Goal: Task Accomplishment & Management: Complete application form

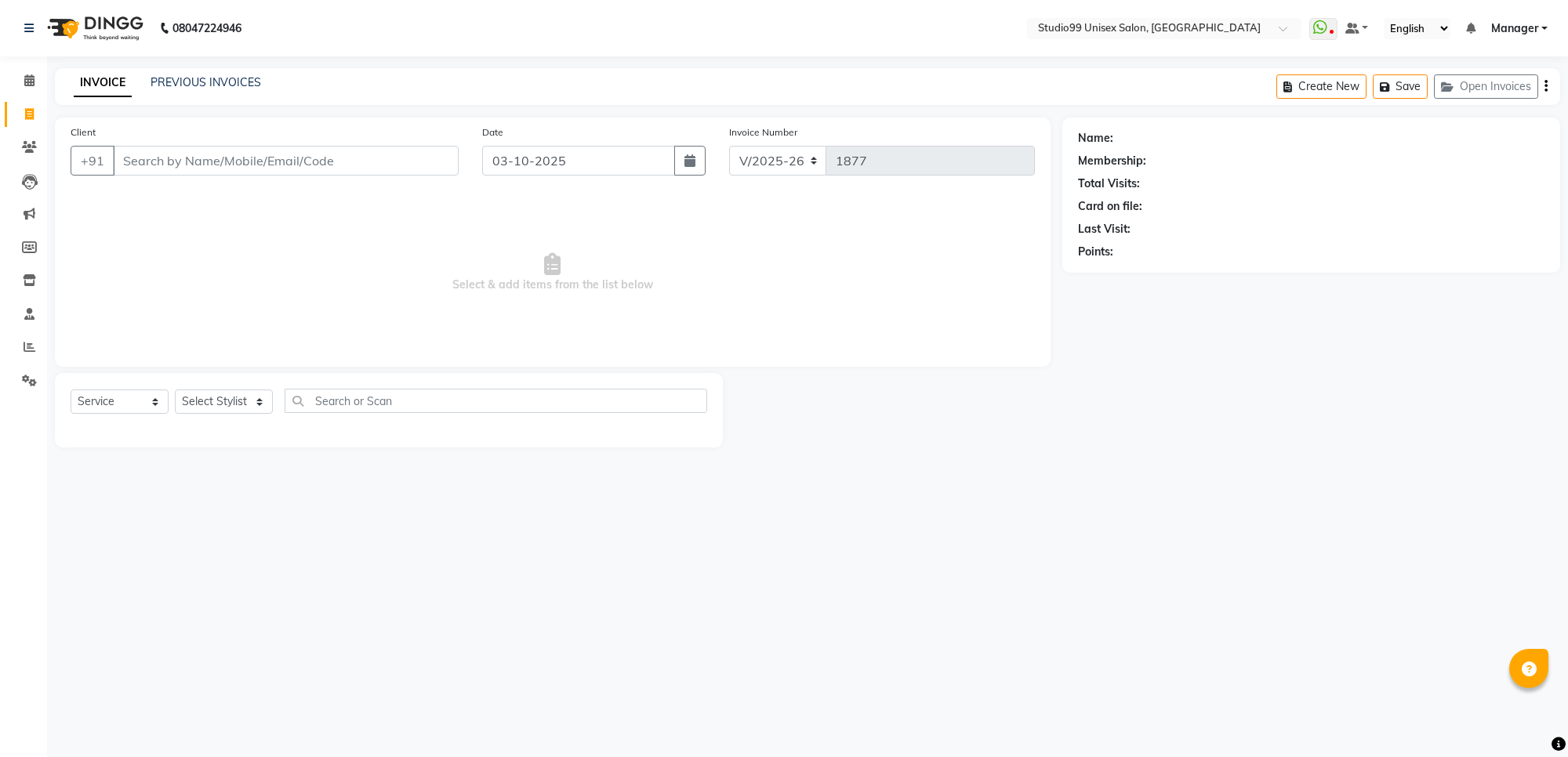
select select "7323"
select select "service"
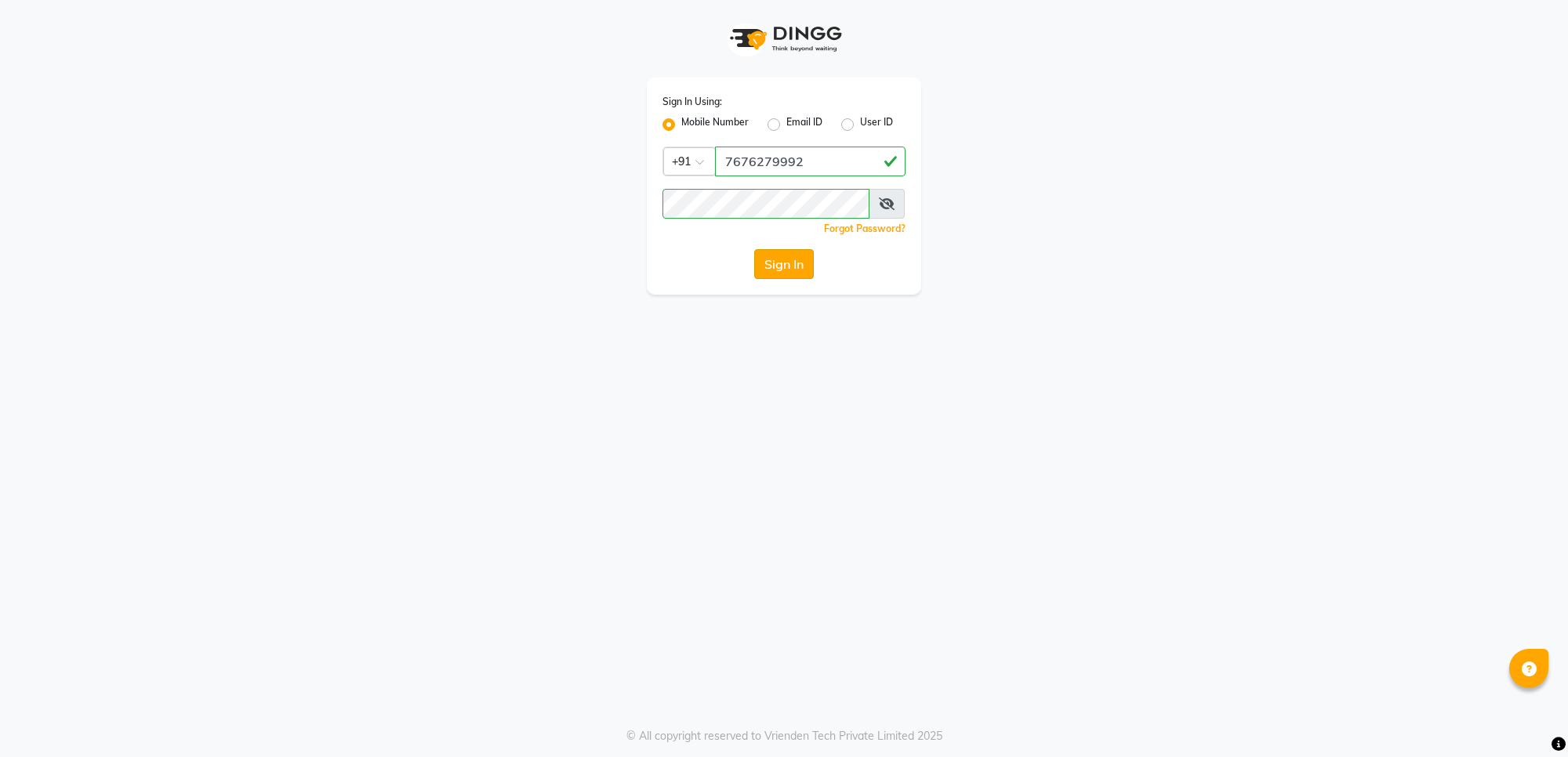
click at [783, 264] on button "Sign In" at bounding box center [784, 263] width 59 height 30
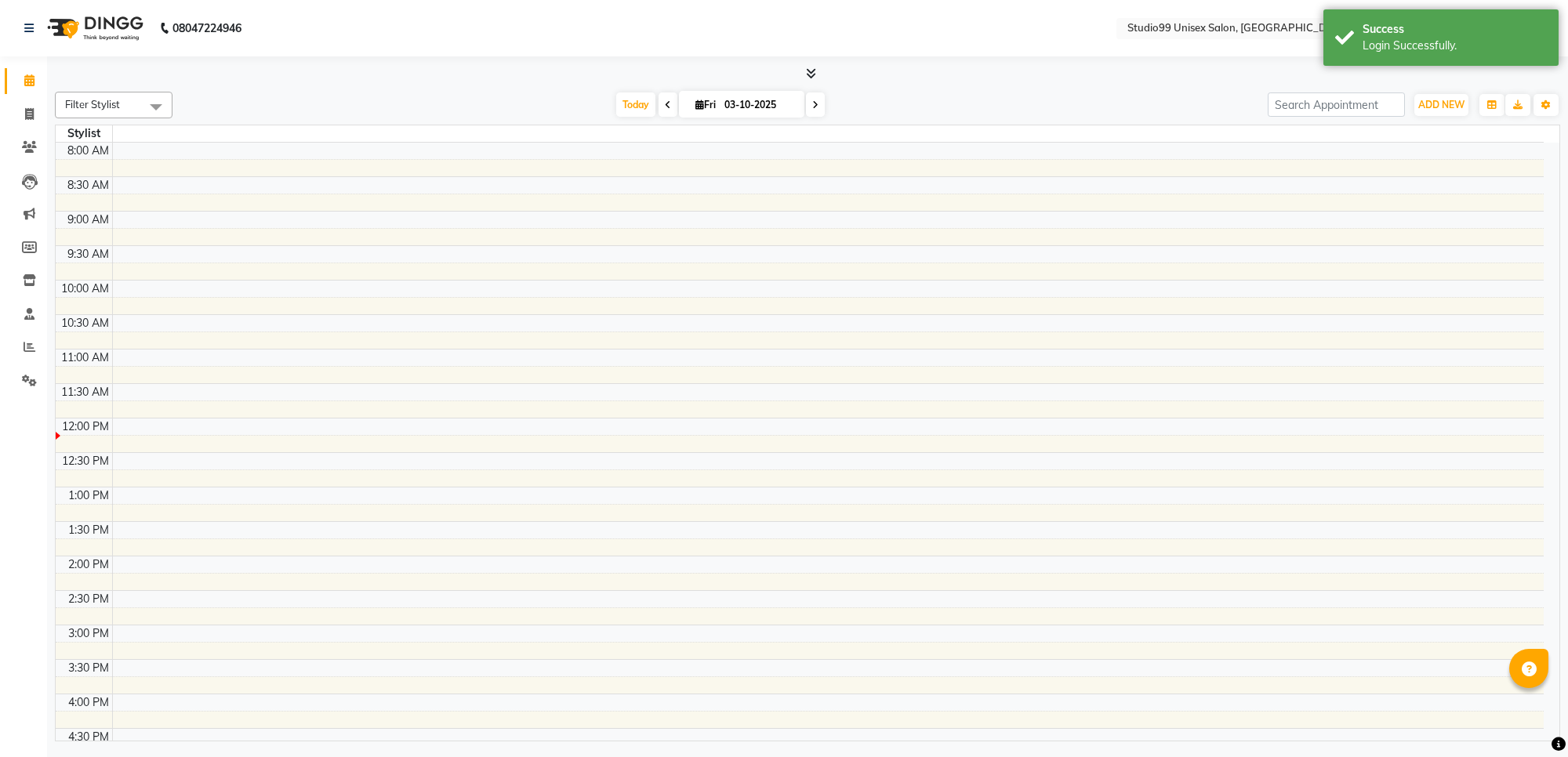
select select "en"
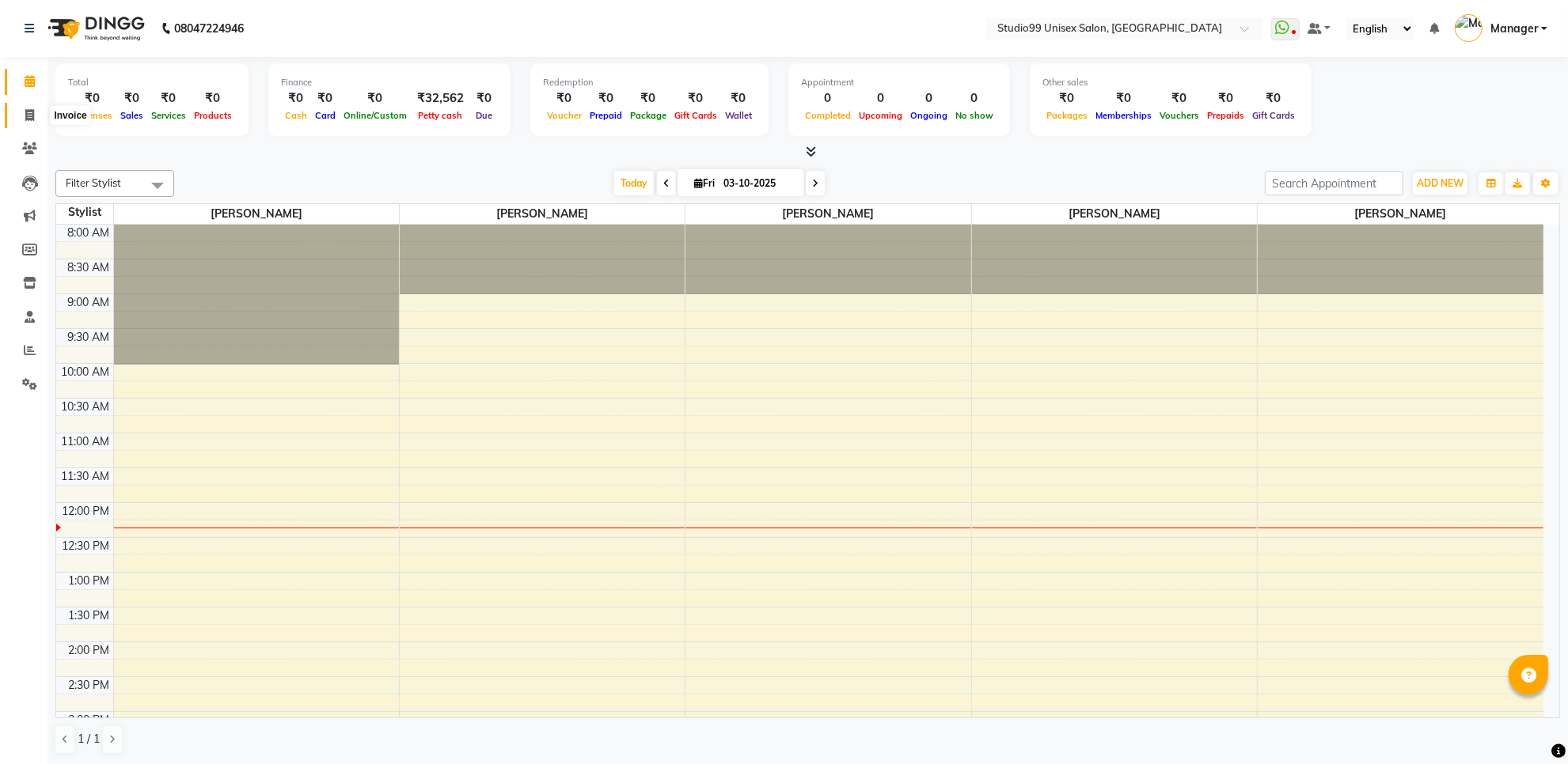
click at [29, 113] on icon at bounding box center [29, 115] width 9 height 12
select select "7323"
select select "service"
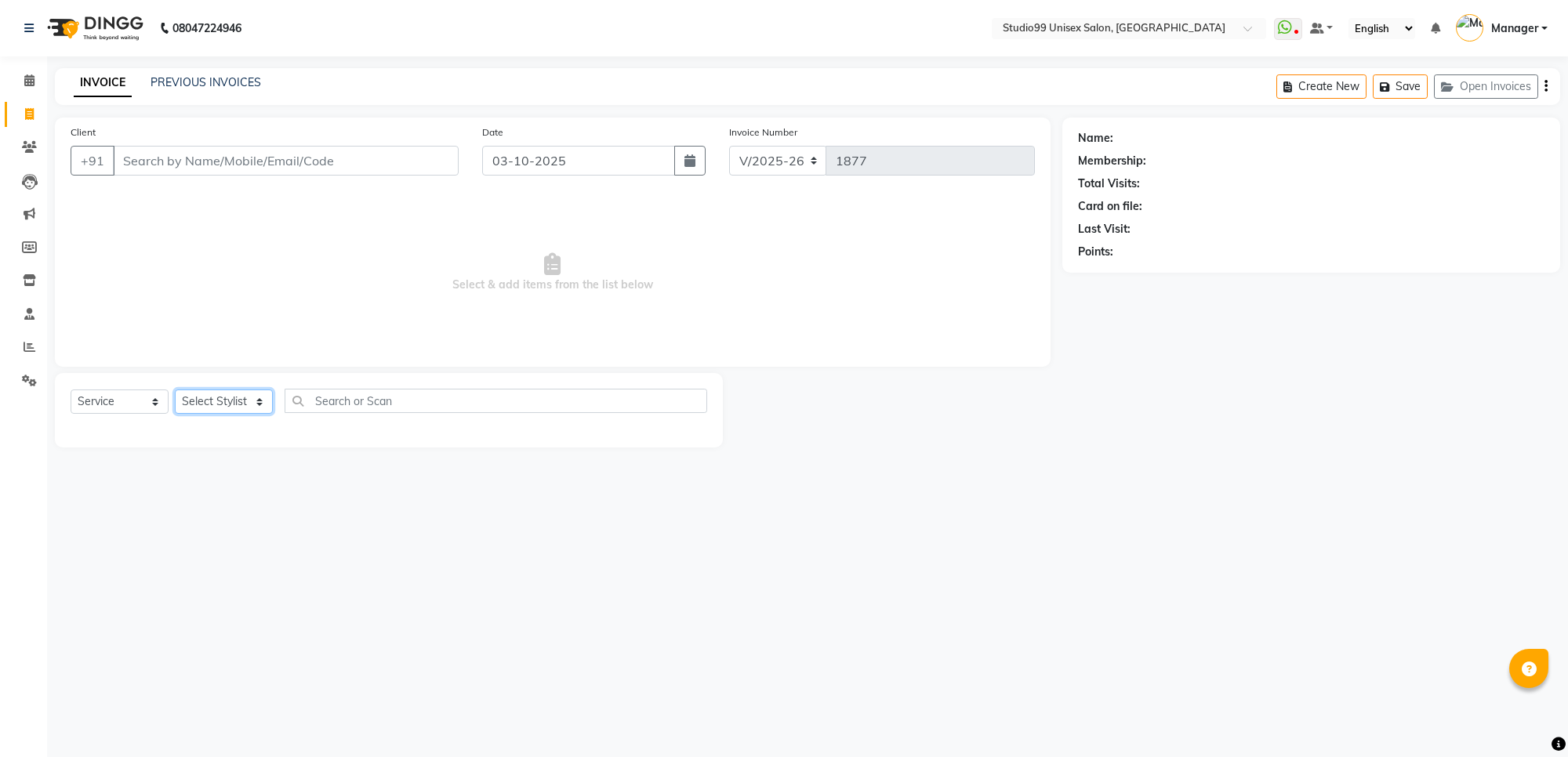
click at [233, 405] on select "Select Stylist Manager PRIYAA SAHIL Sanu SAPNA Vijay" at bounding box center [224, 402] width 98 height 24
select select "63732"
click at [175, 390] on select "Select Stylist Manager PRIYAA SAHIL Sanu SAPNA Vijay" at bounding box center [224, 402] width 98 height 24
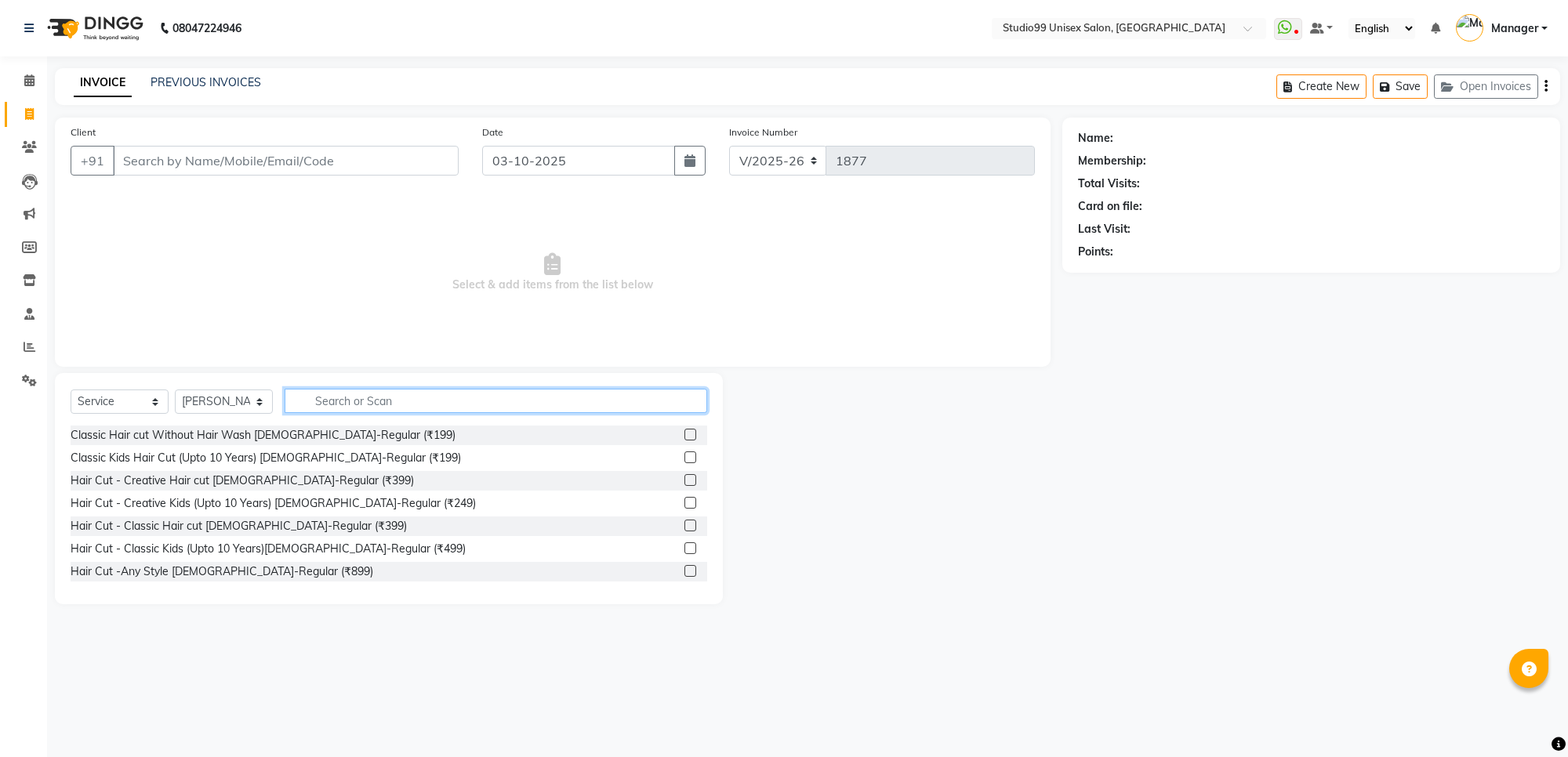
click at [335, 397] on input "text" at bounding box center [496, 401] width 422 height 24
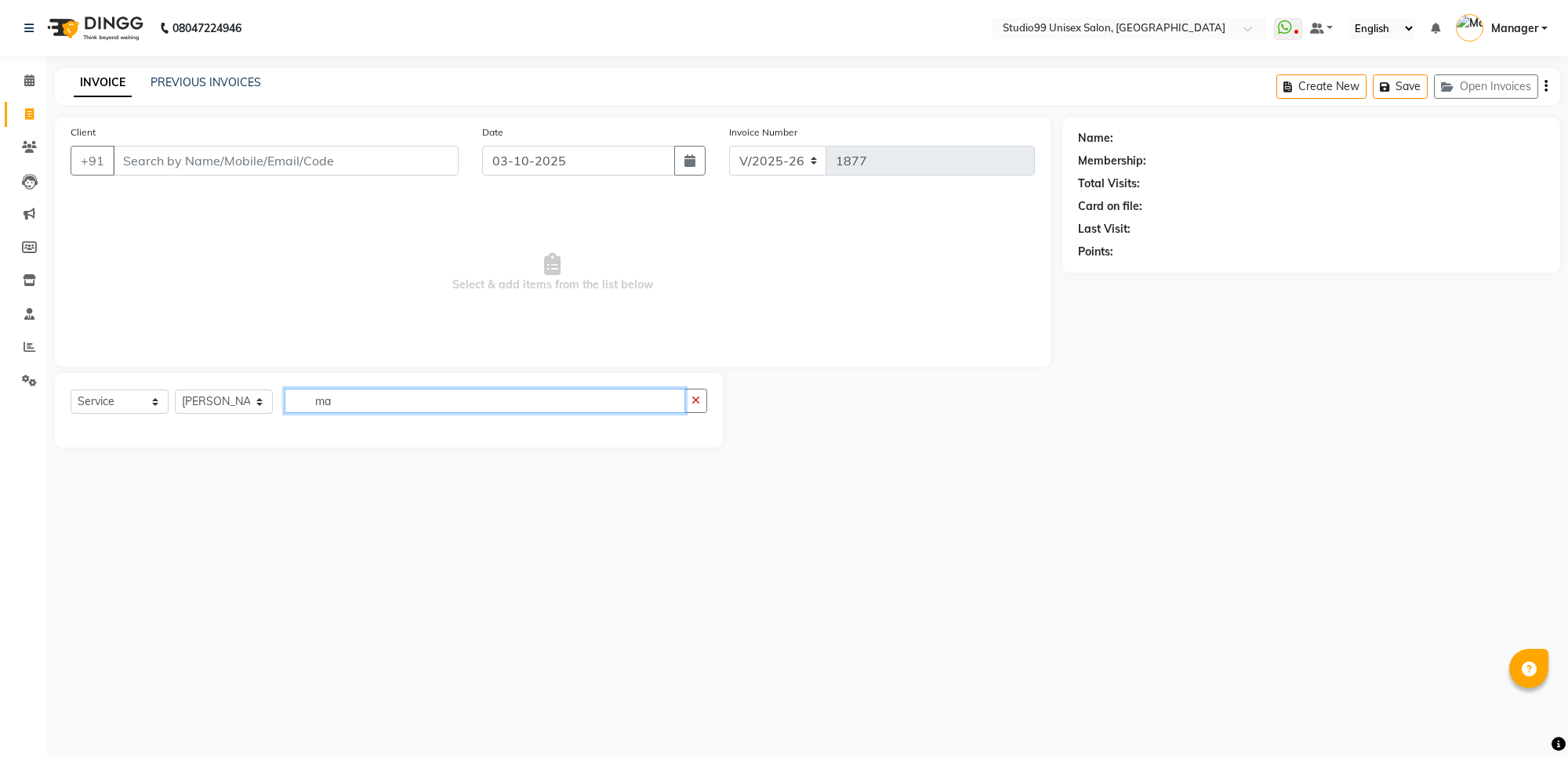
type input "m"
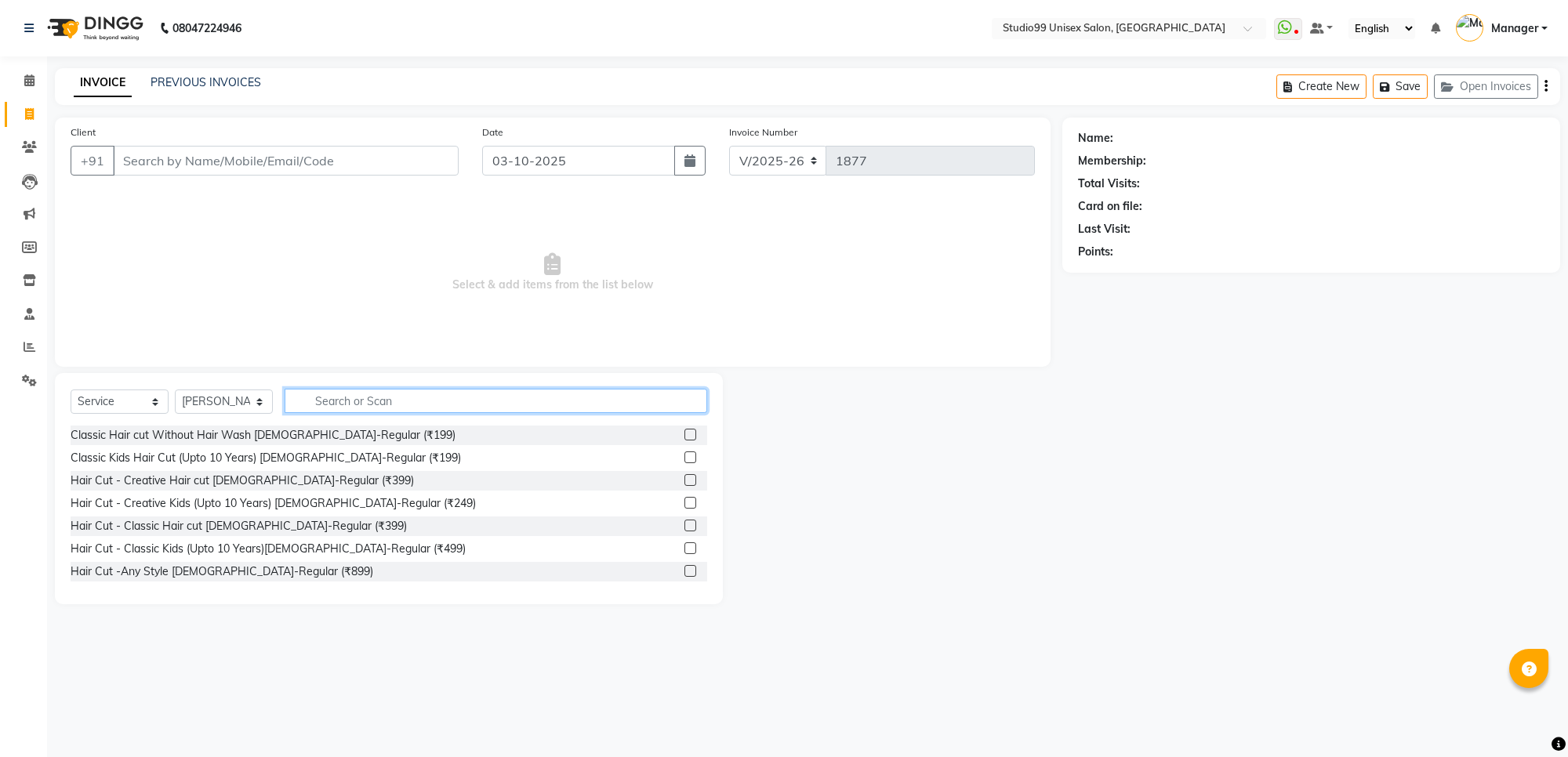
click at [506, 400] on input "text" at bounding box center [496, 401] width 422 height 24
type input "699"
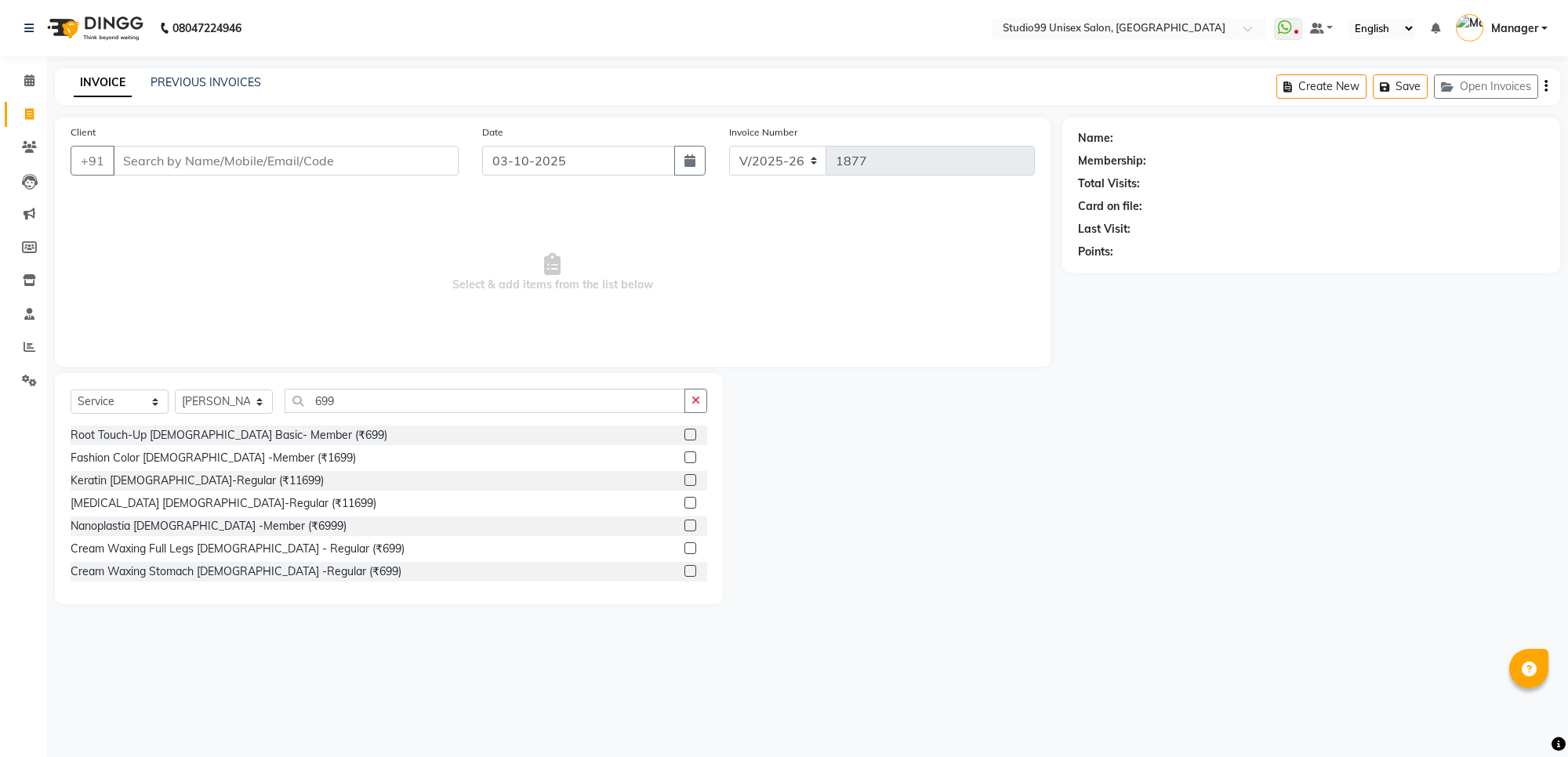
click at [684, 433] on label at bounding box center [690, 435] width 12 height 12
click at [684, 433] on input "checkbox" at bounding box center [689, 435] width 10 height 10
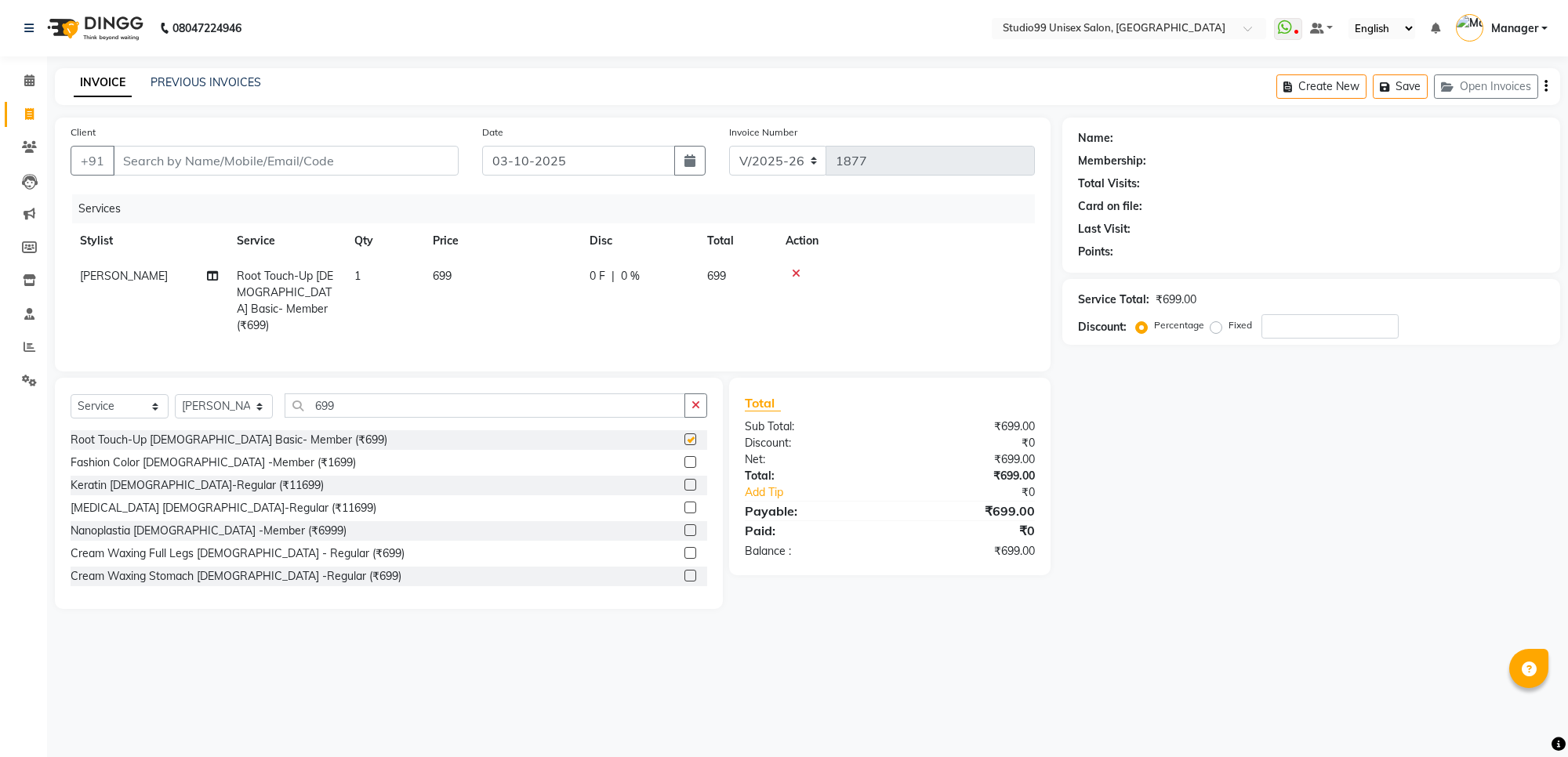
checkbox input "false"
click at [620, 408] on input "699" at bounding box center [485, 406] width 401 height 24
type input "6"
click at [684, 503] on label at bounding box center [690, 508] width 12 height 12
click at [684, 503] on input "checkbox" at bounding box center [689, 508] width 10 height 10
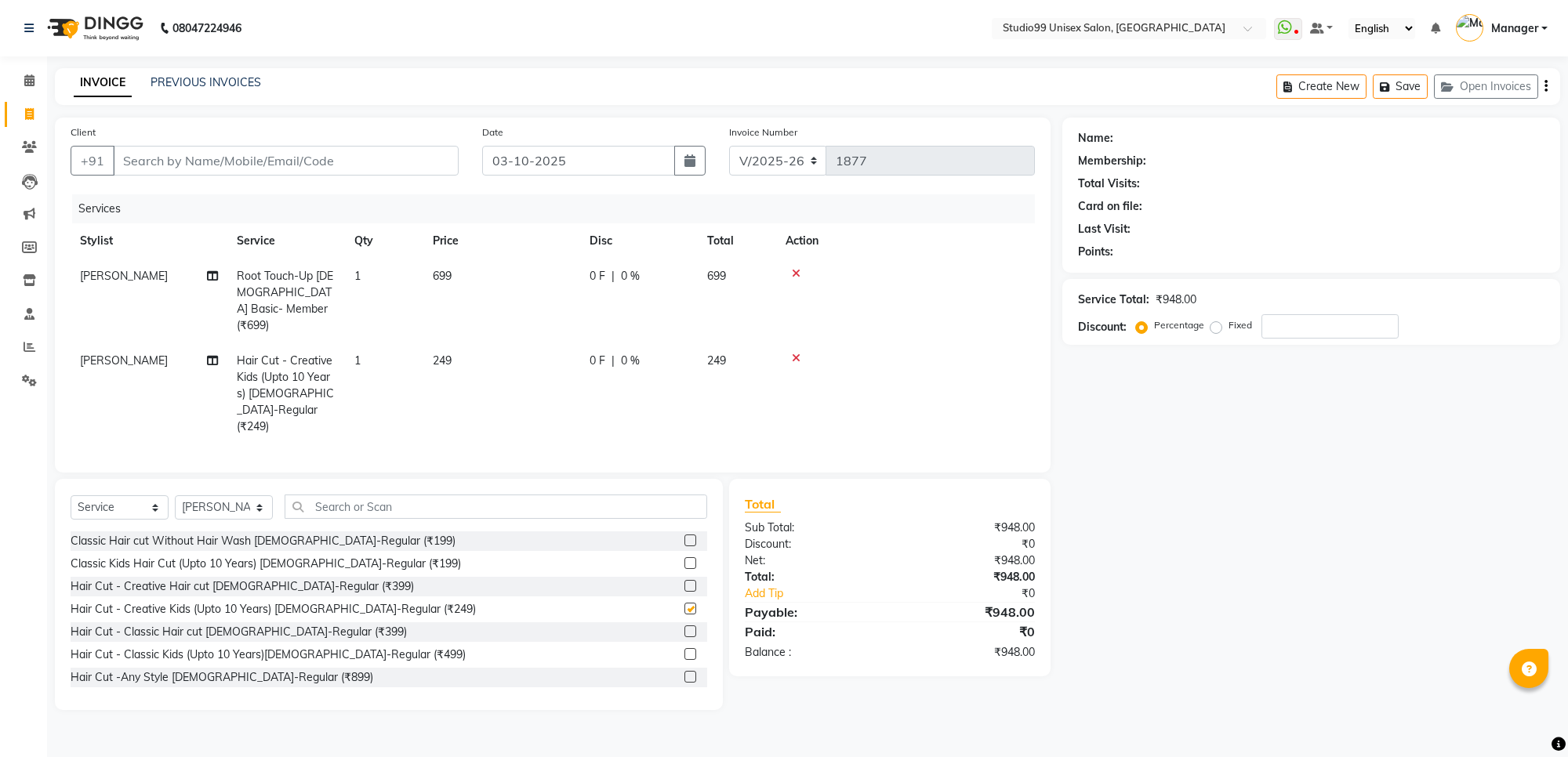
checkbox input "false"
click at [368, 161] on input "Client" at bounding box center [286, 160] width 346 height 30
type input "9"
type input "0"
type input "9164011000"
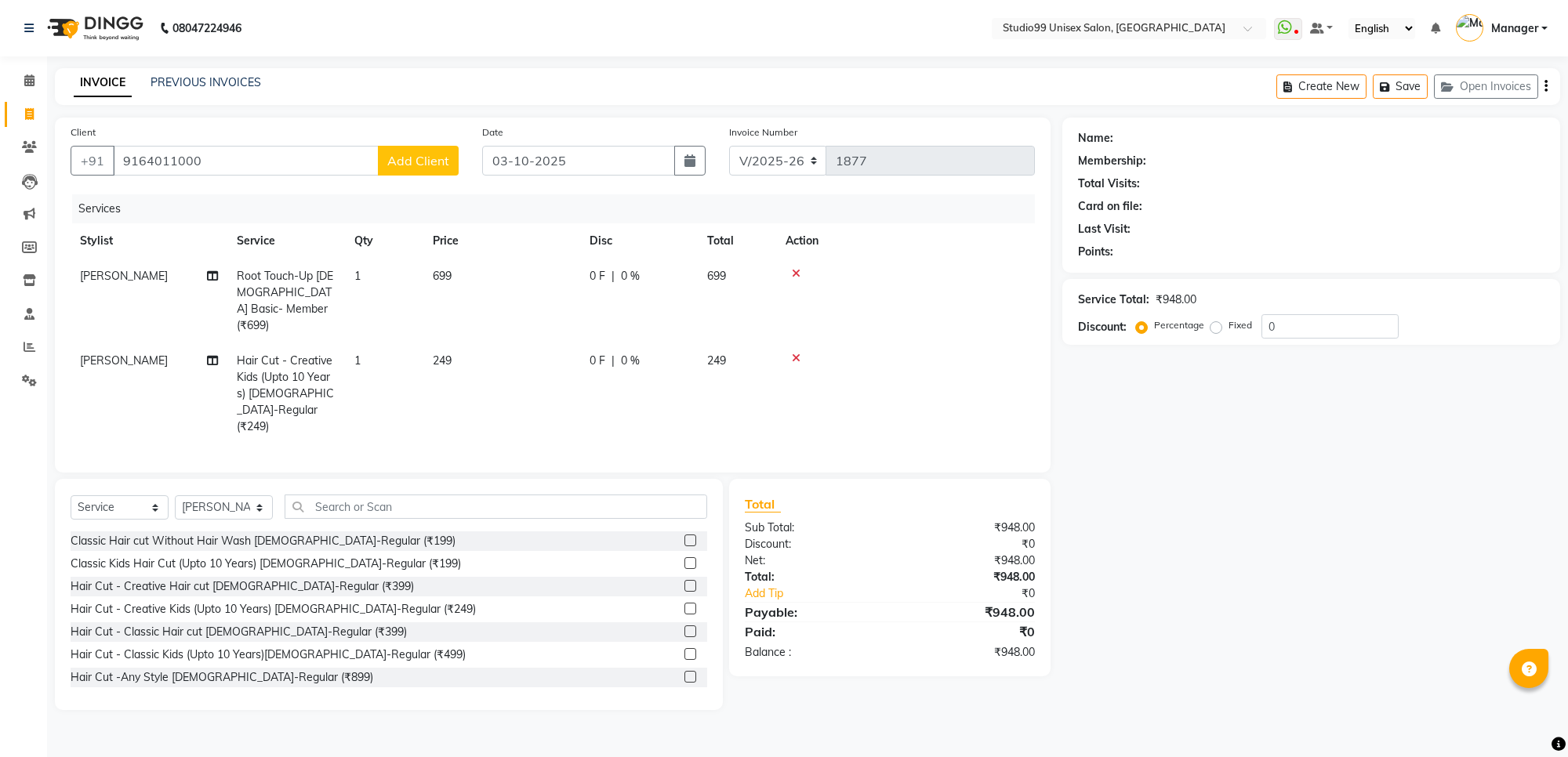
click at [421, 161] on span "Add Client" at bounding box center [418, 160] width 62 height 15
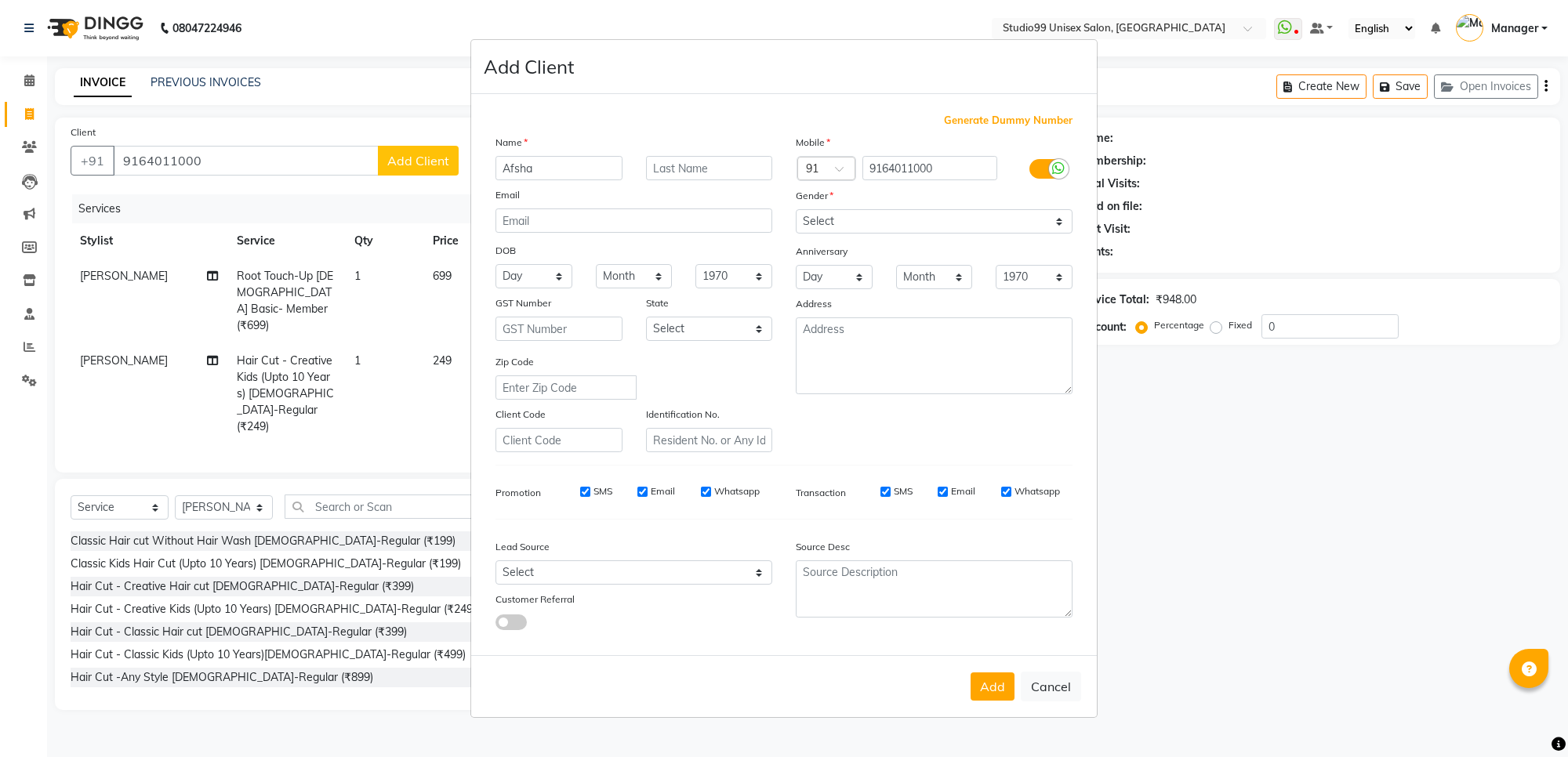
type input "Afsha"
click at [953, 225] on select "Select Male Female Other Prefer Not To Say" at bounding box center [934, 221] width 276 height 24
select select "[DEMOGRAPHIC_DATA]"
click at [796, 211] on select "Select Male Female Other Prefer Not To Say" at bounding box center [934, 221] width 276 height 24
click at [922, 357] on textarea at bounding box center [934, 356] width 276 height 77
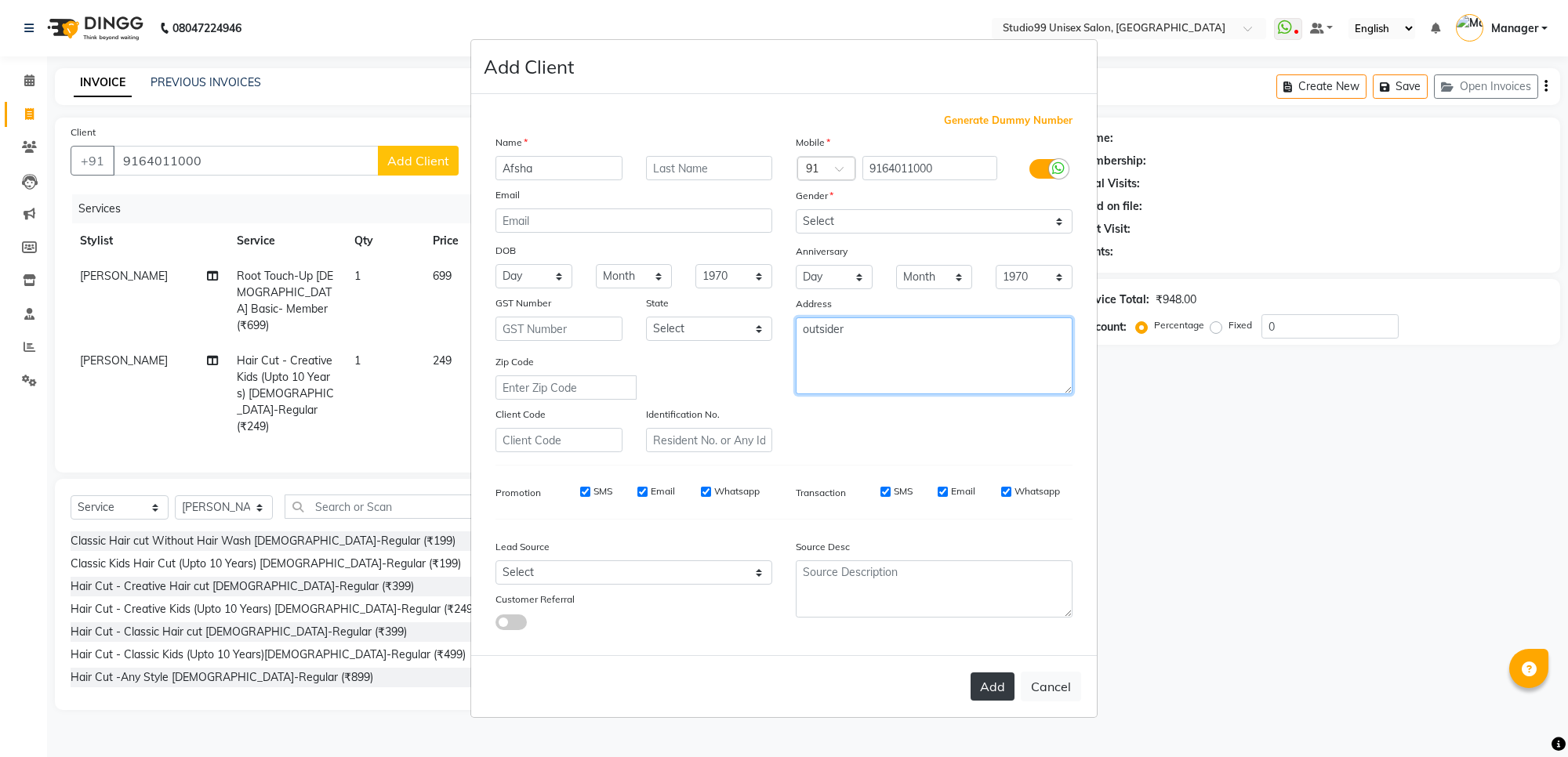
type textarea "outsider"
click at [983, 684] on button "Add" at bounding box center [992, 687] width 44 height 28
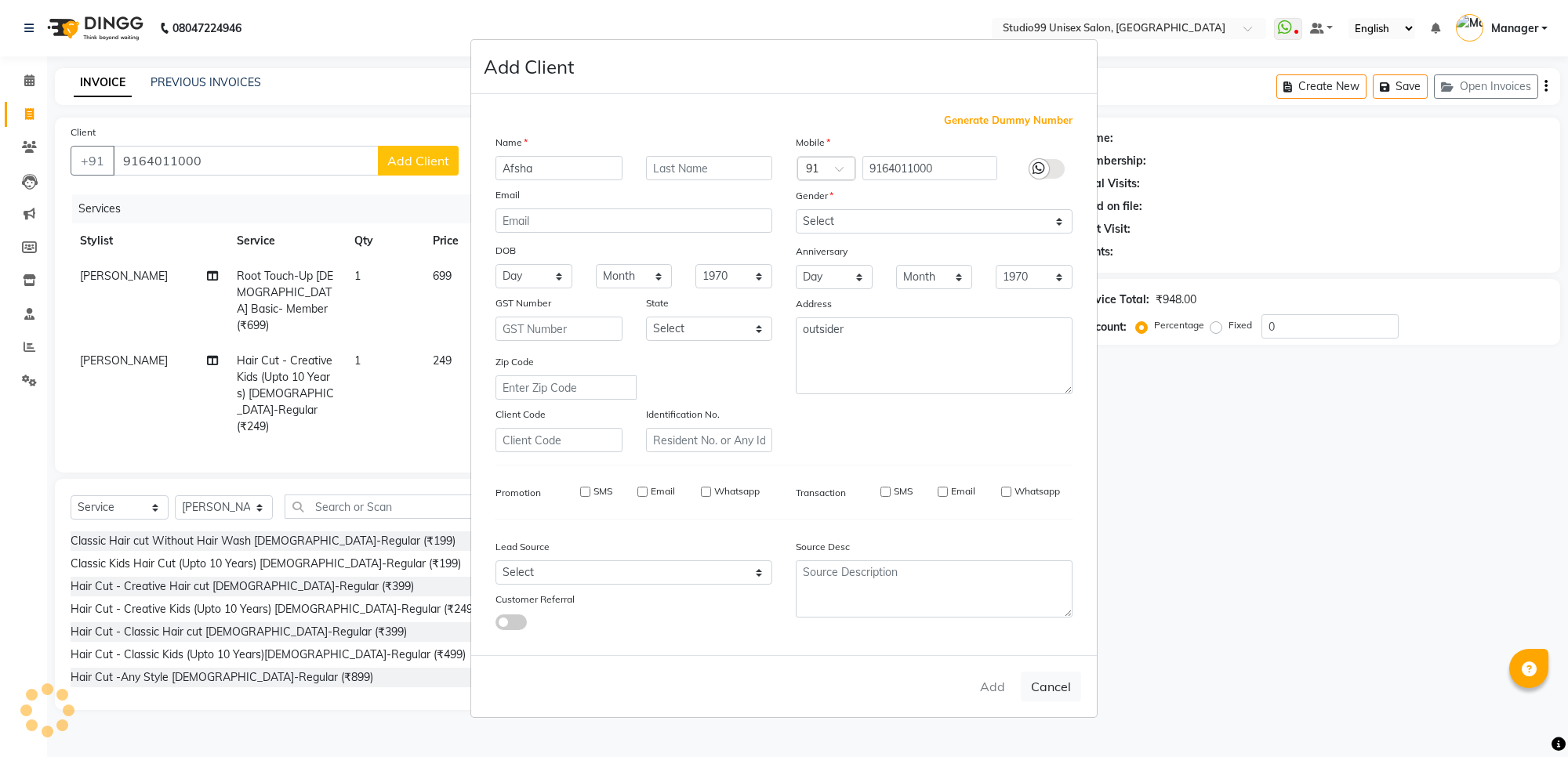
select select
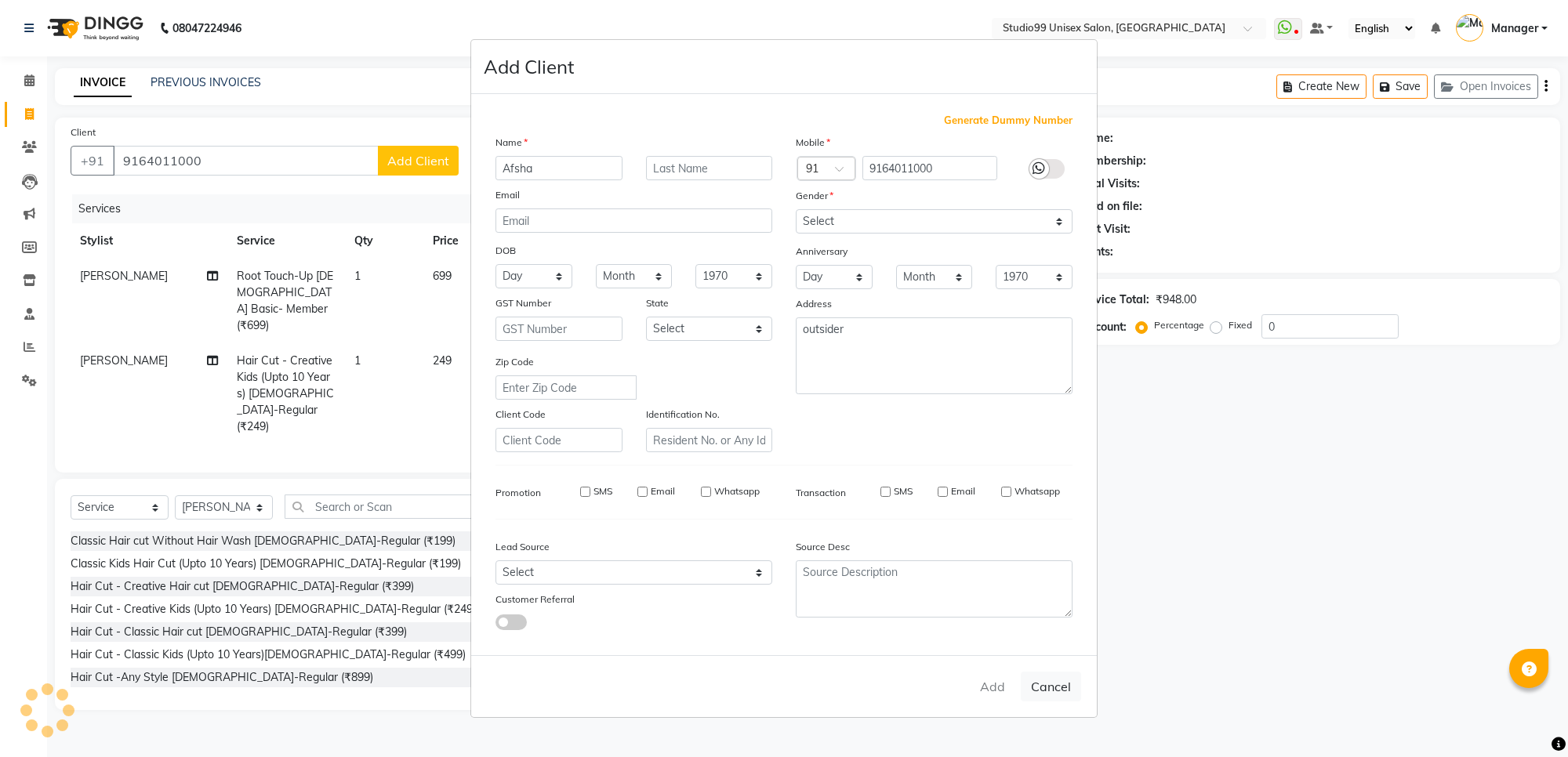
select select
checkbox input "false"
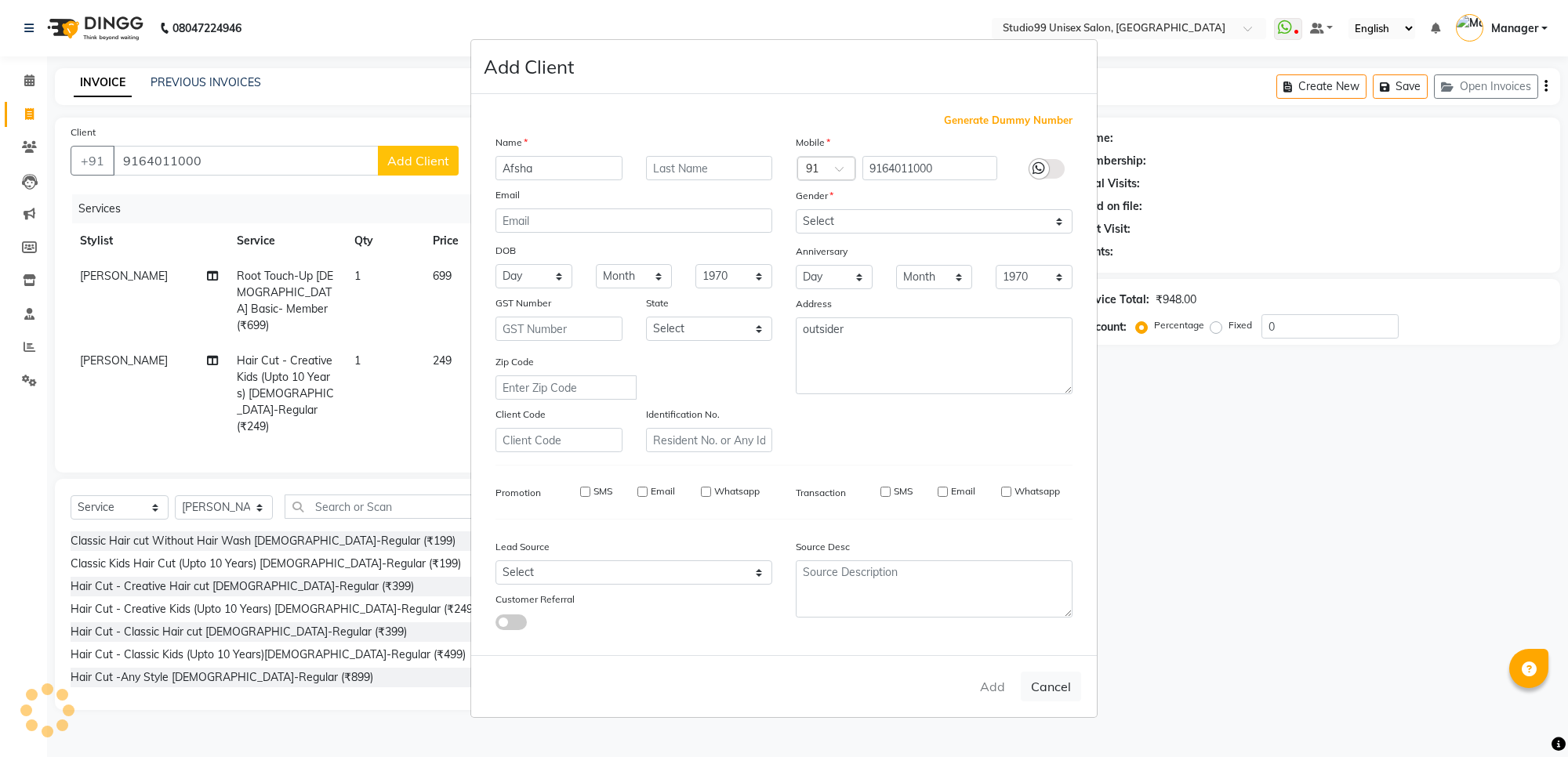
checkbox input "false"
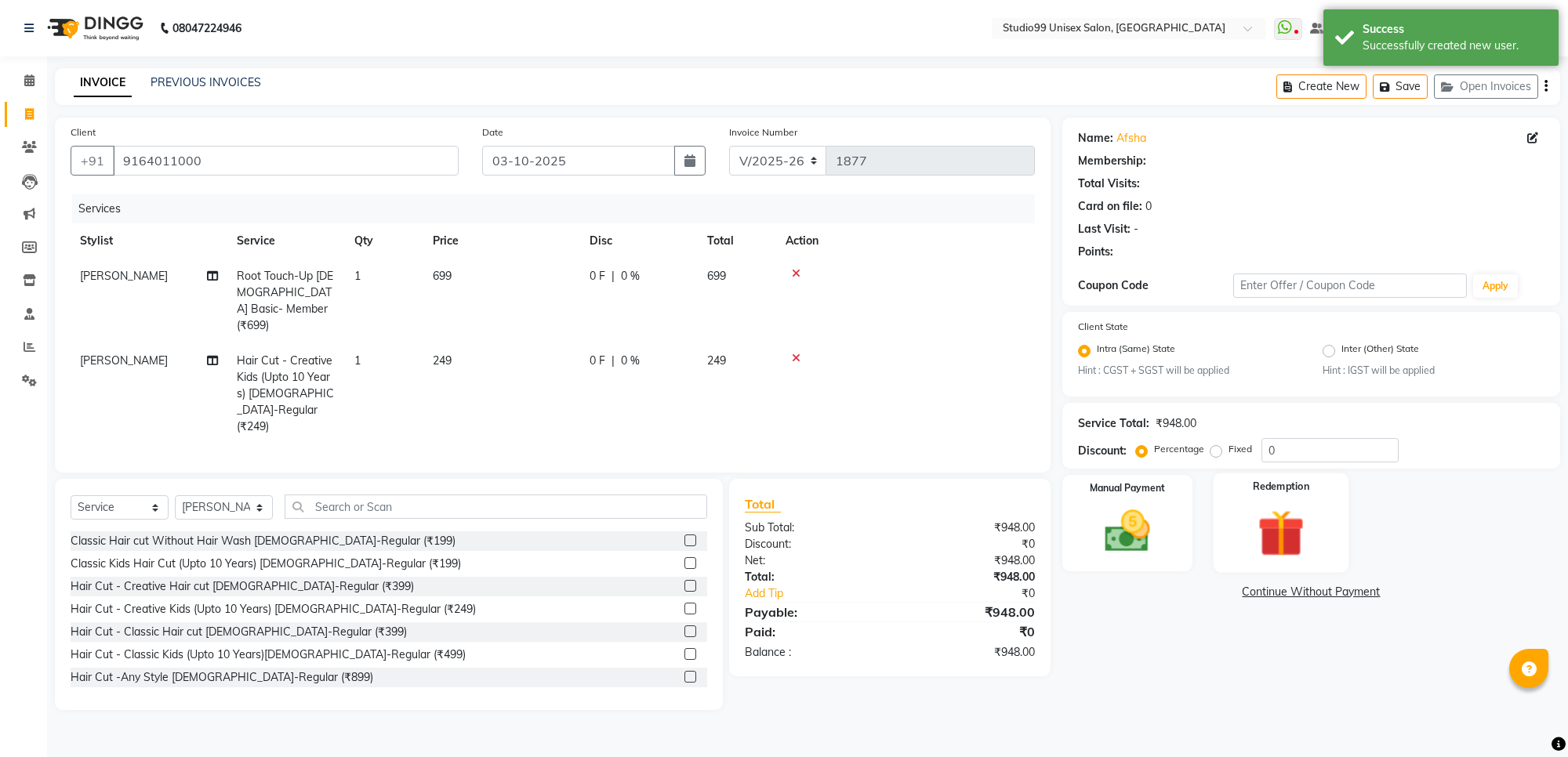
select select "1: Object"
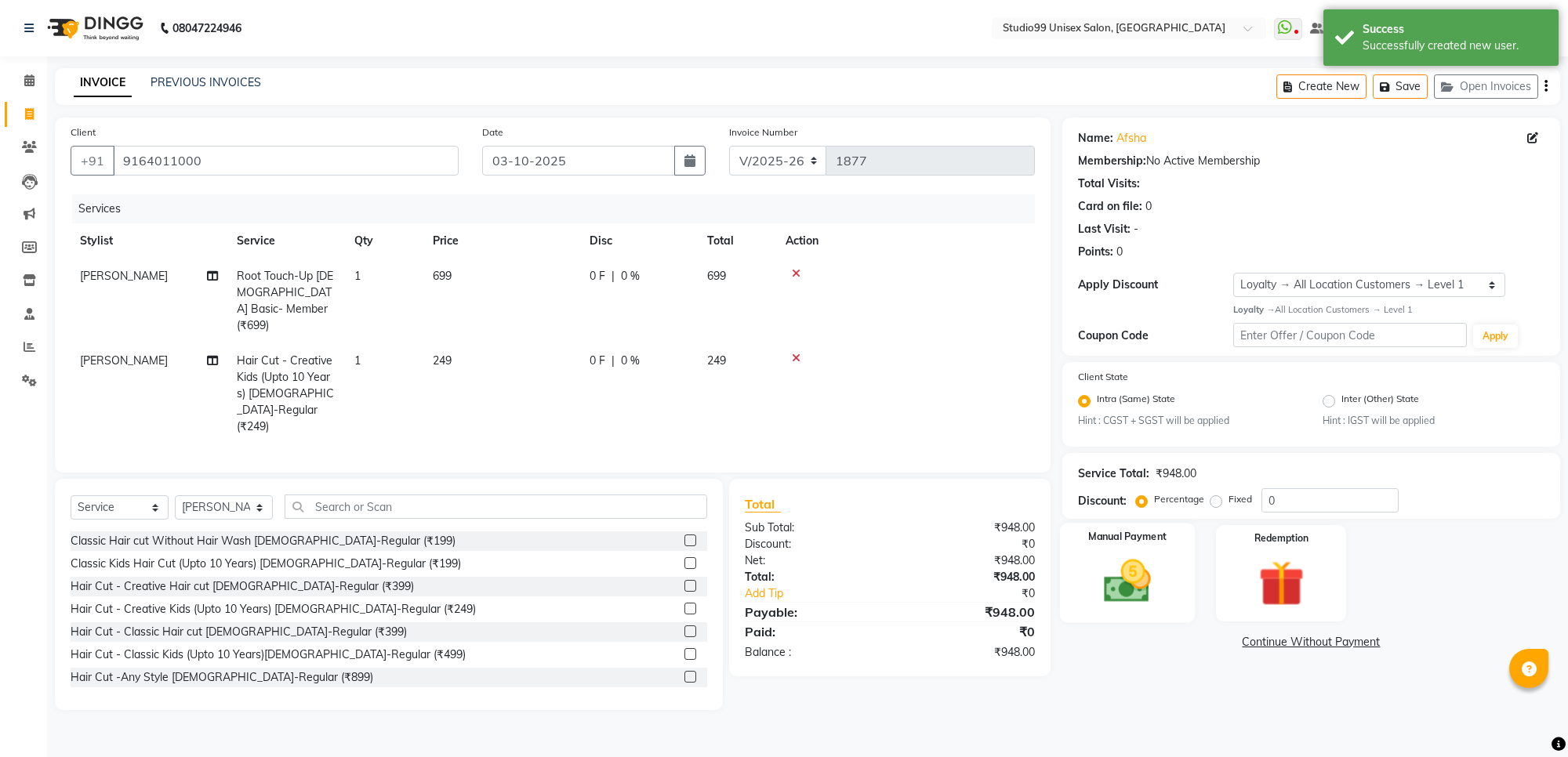
click at [1119, 594] on img at bounding box center [1128, 582] width 77 height 55
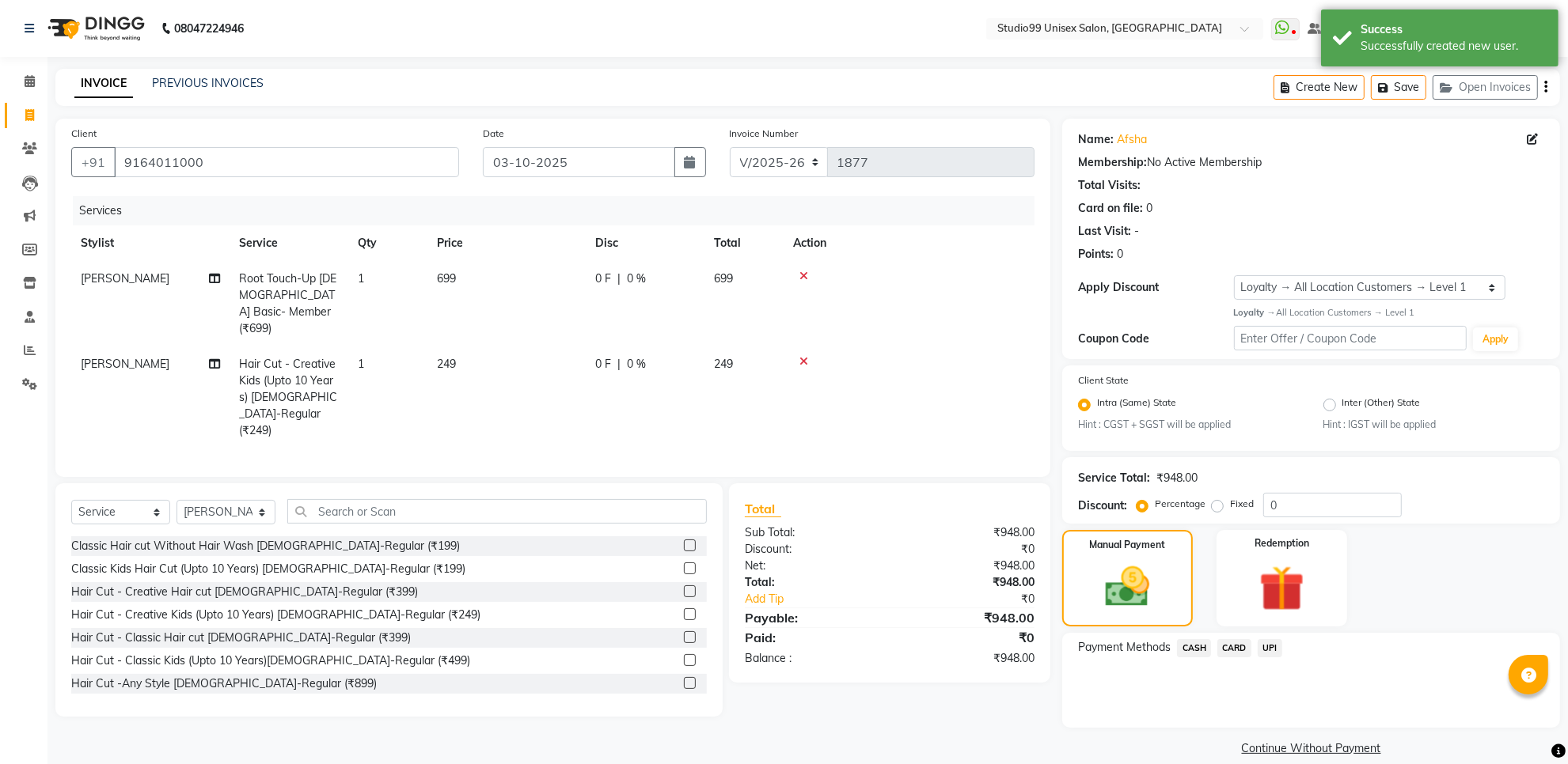
click at [1267, 646] on span "UPI" at bounding box center [1270, 648] width 24 height 18
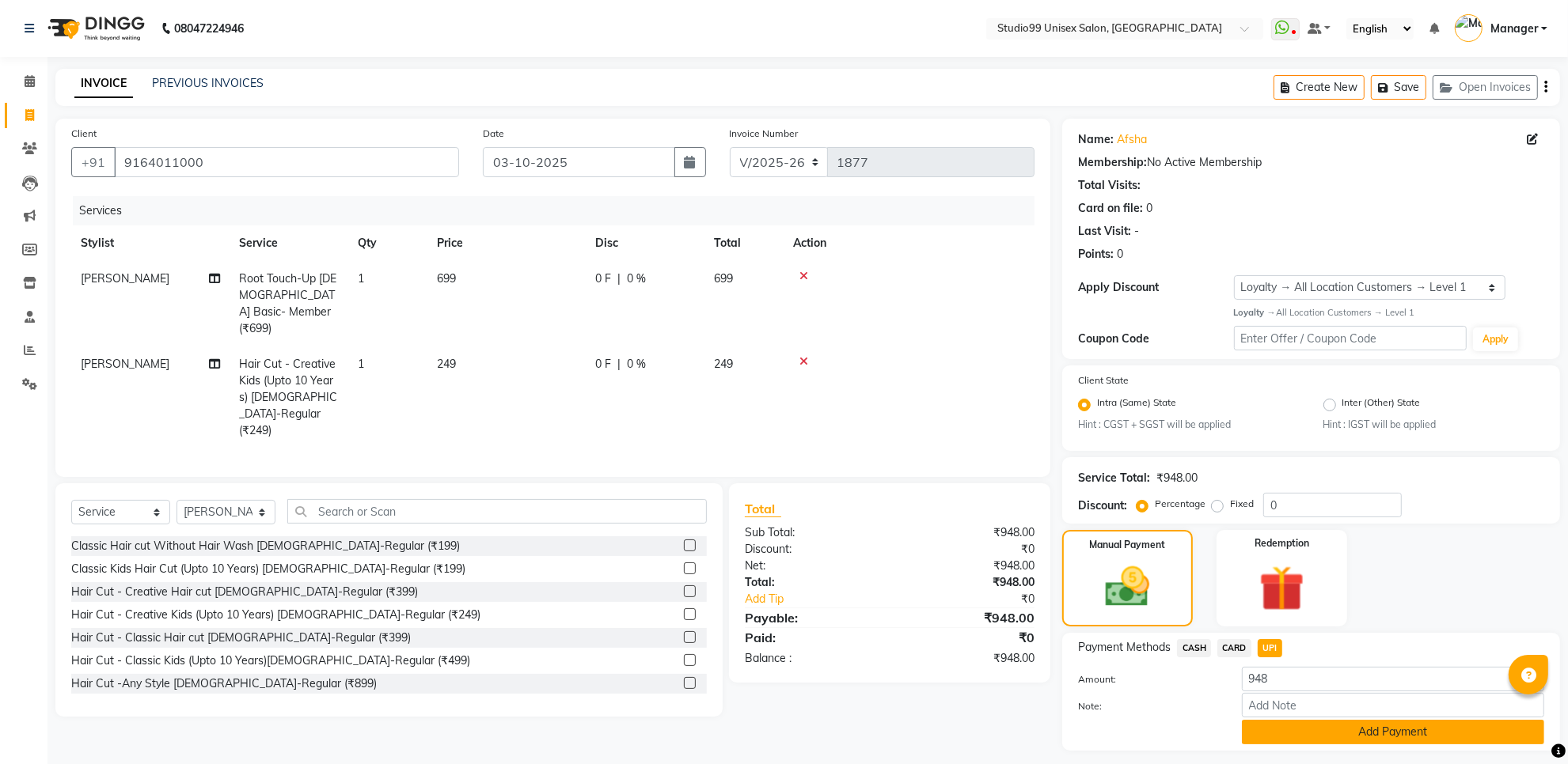
click at [1276, 730] on button "Add Payment" at bounding box center [1392, 732] width 302 height 24
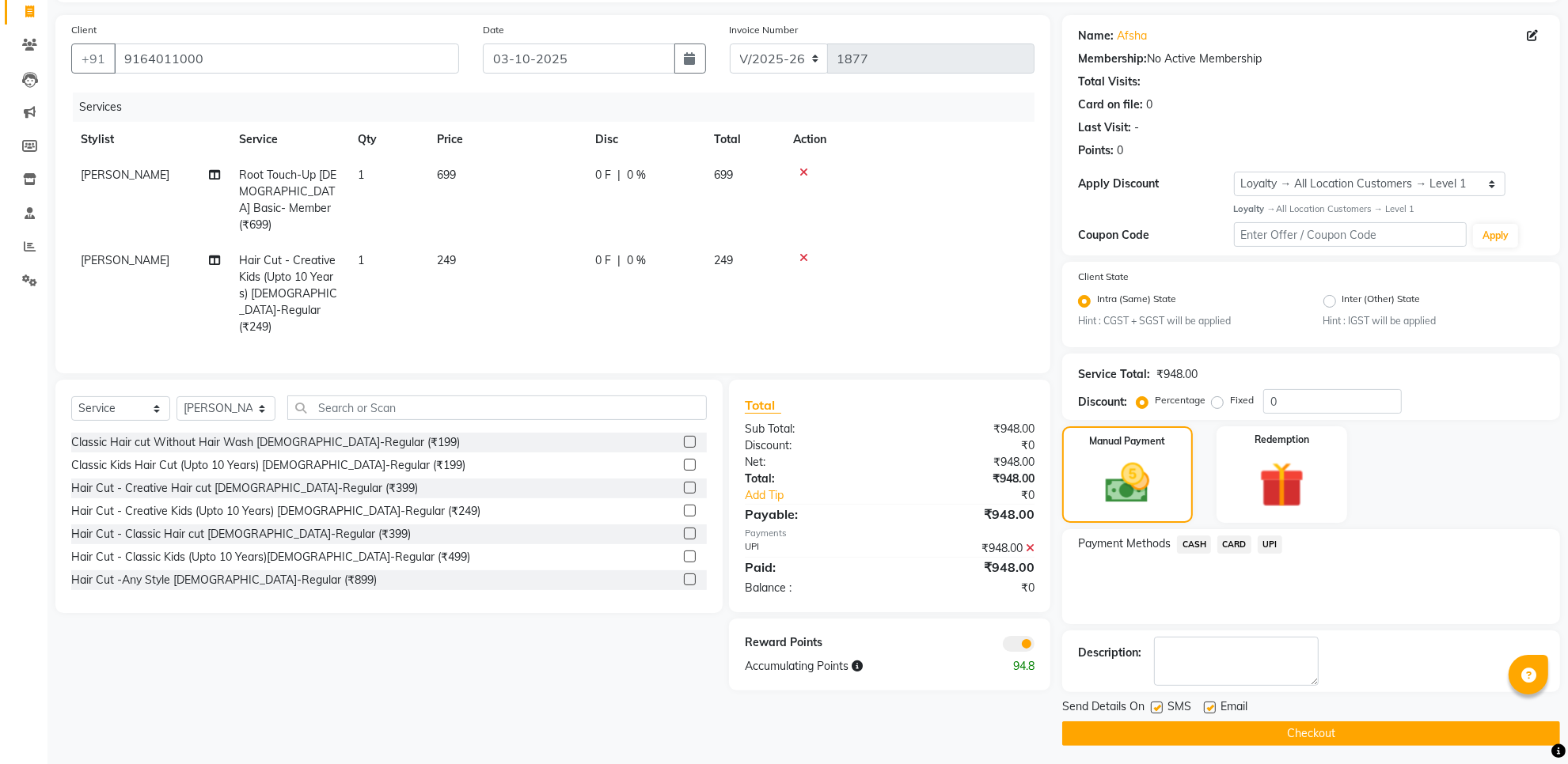
scroll to position [107, 0]
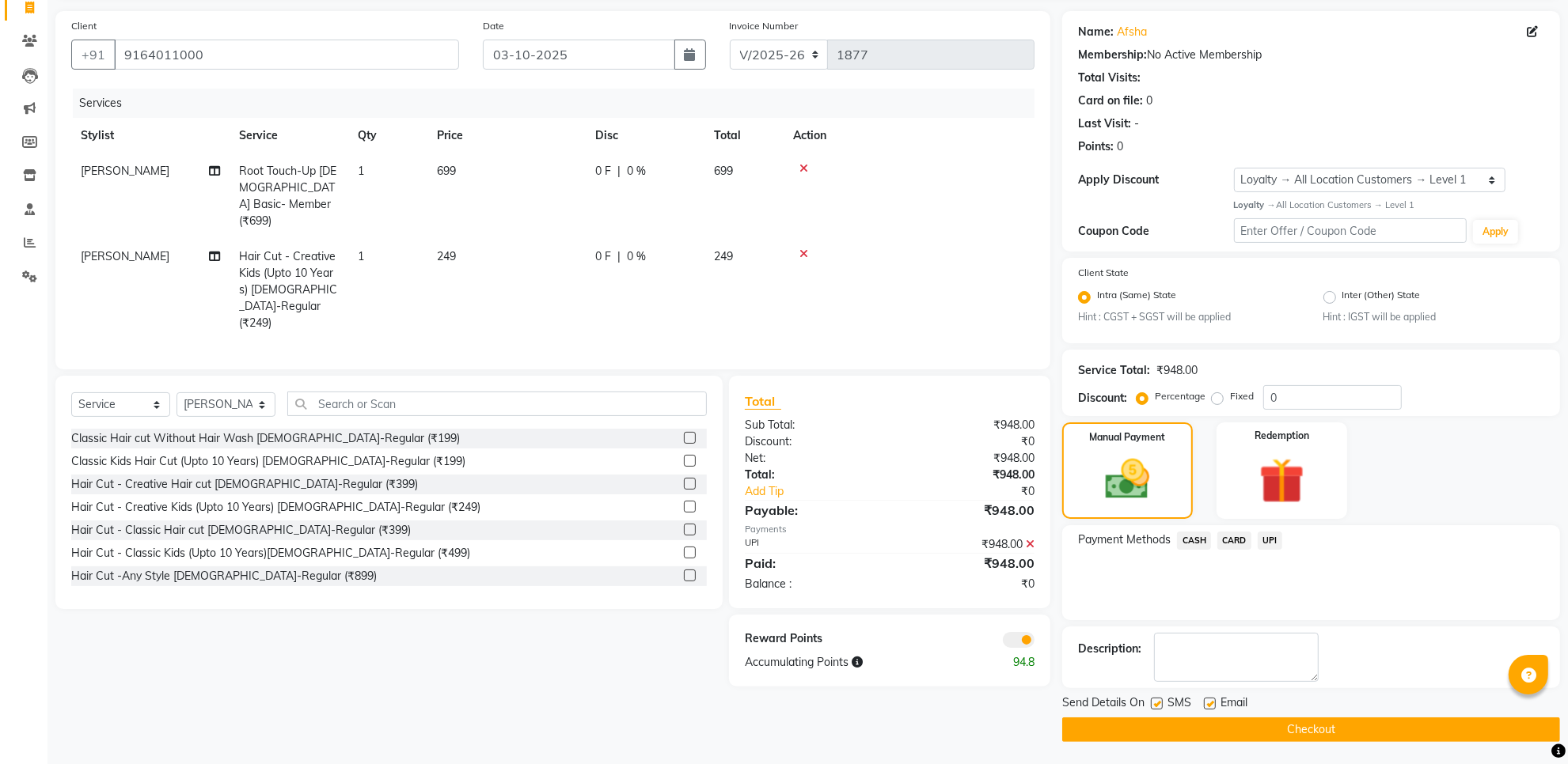
click at [1291, 732] on button "Checkout" at bounding box center [1311, 730] width 498 height 24
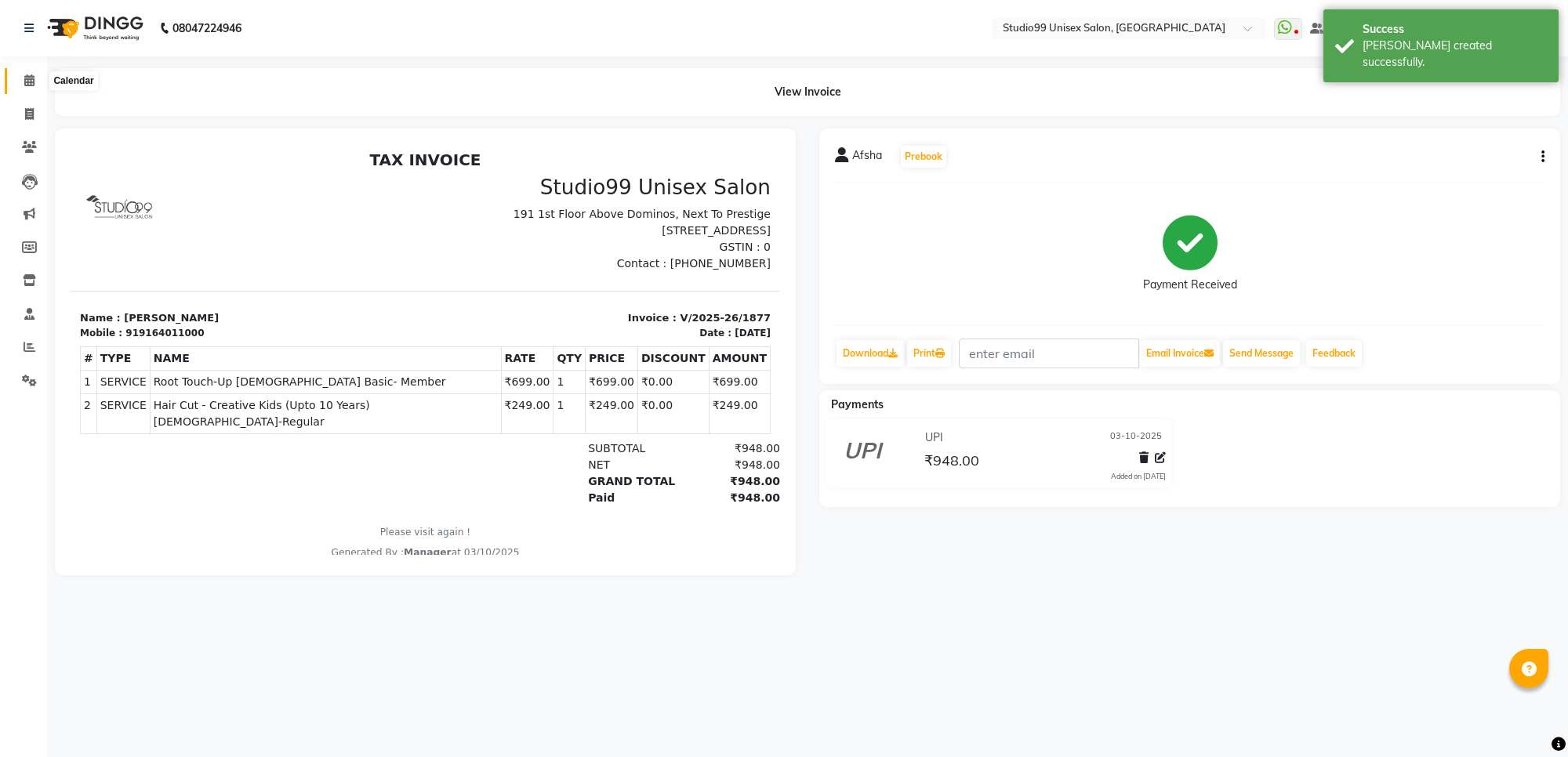
click at [37, 79] on span at bounding box center [29, 81] width 27 height 18
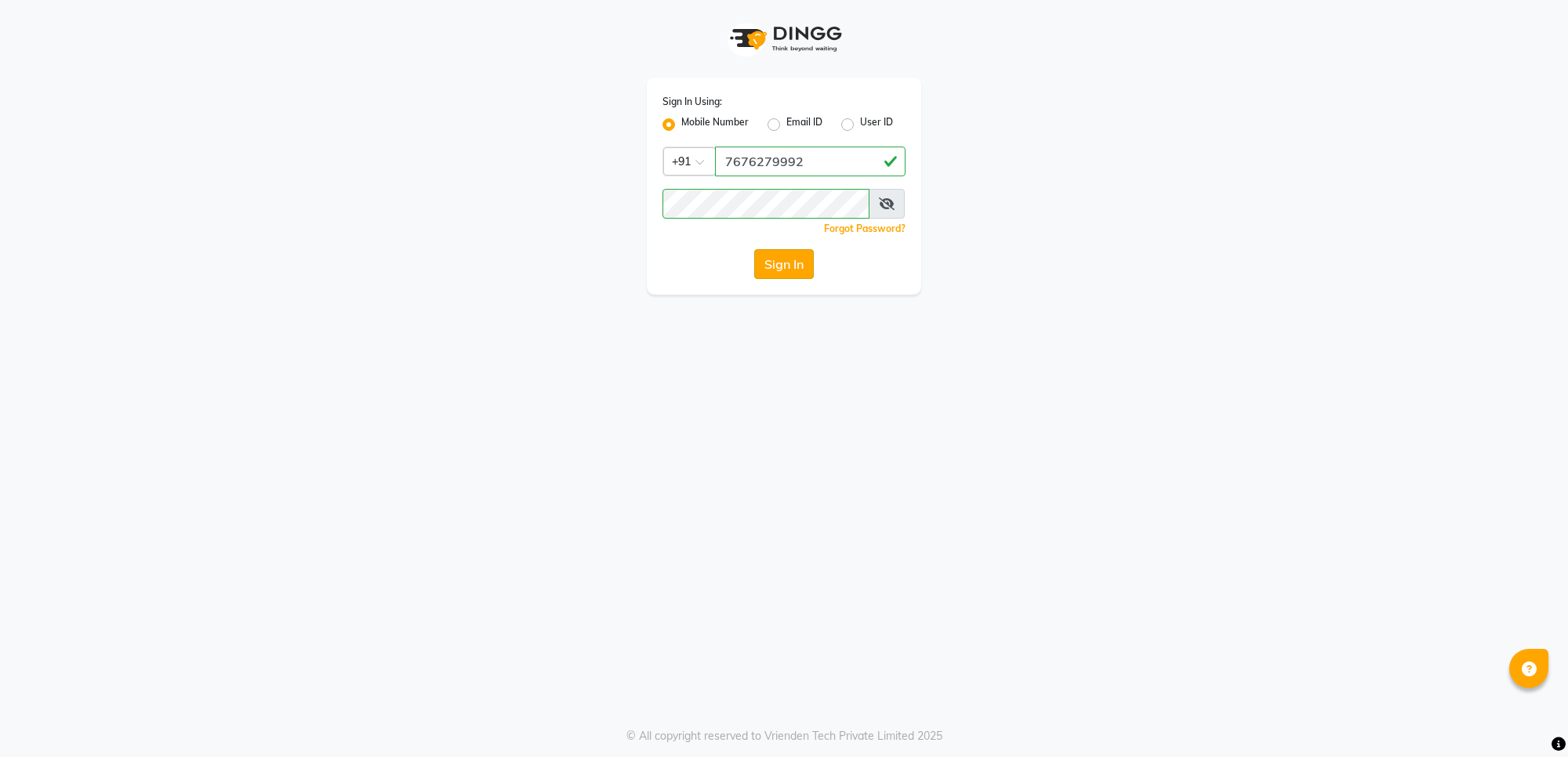
click at [780, 267] on button "Sign In" at bounding box center [784, 263] width 59 height 30
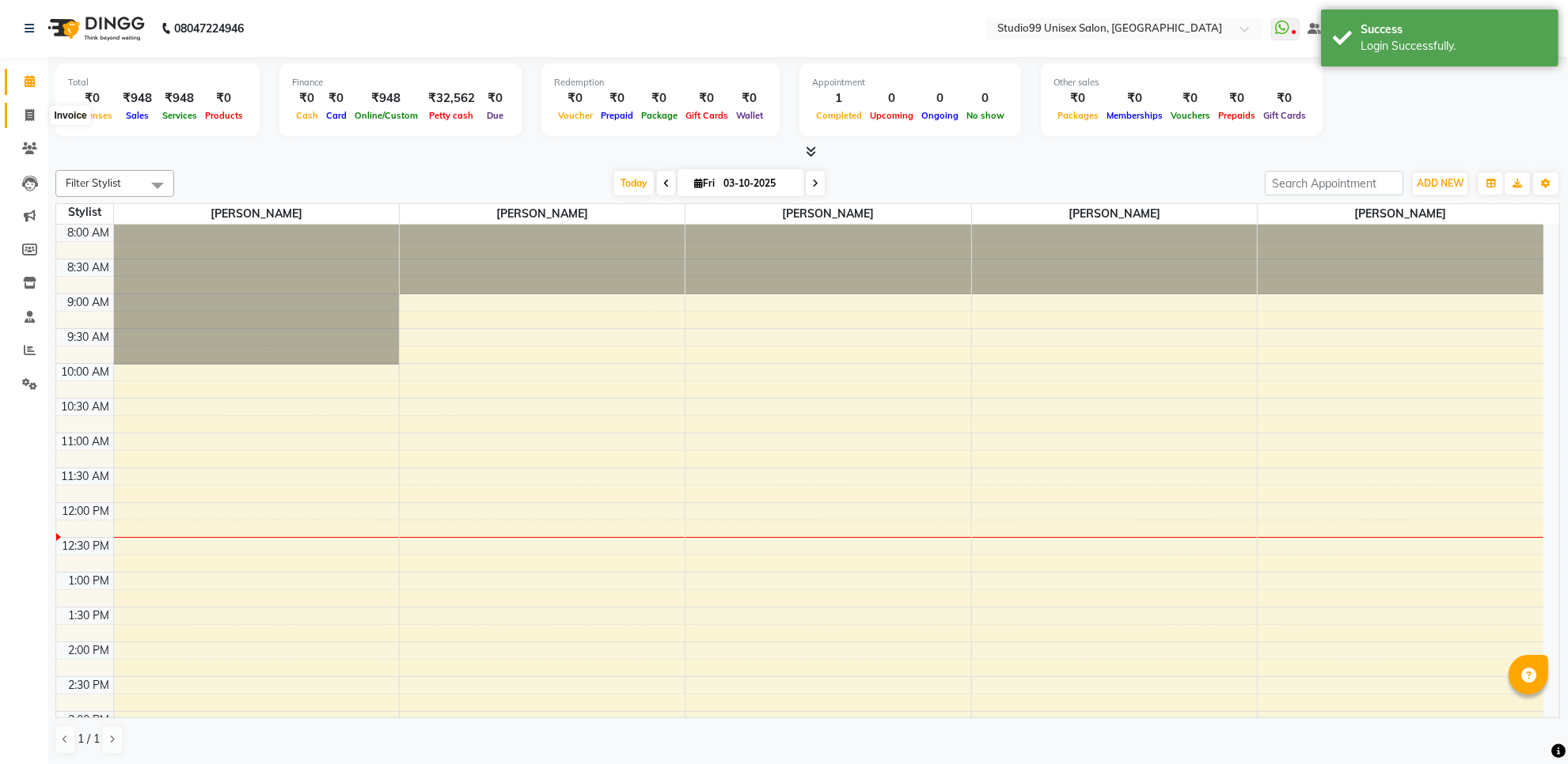
click at [33, 114] on icon at bounding box center [29, 115] width 9 height 12
select select "7323"
select select "service"
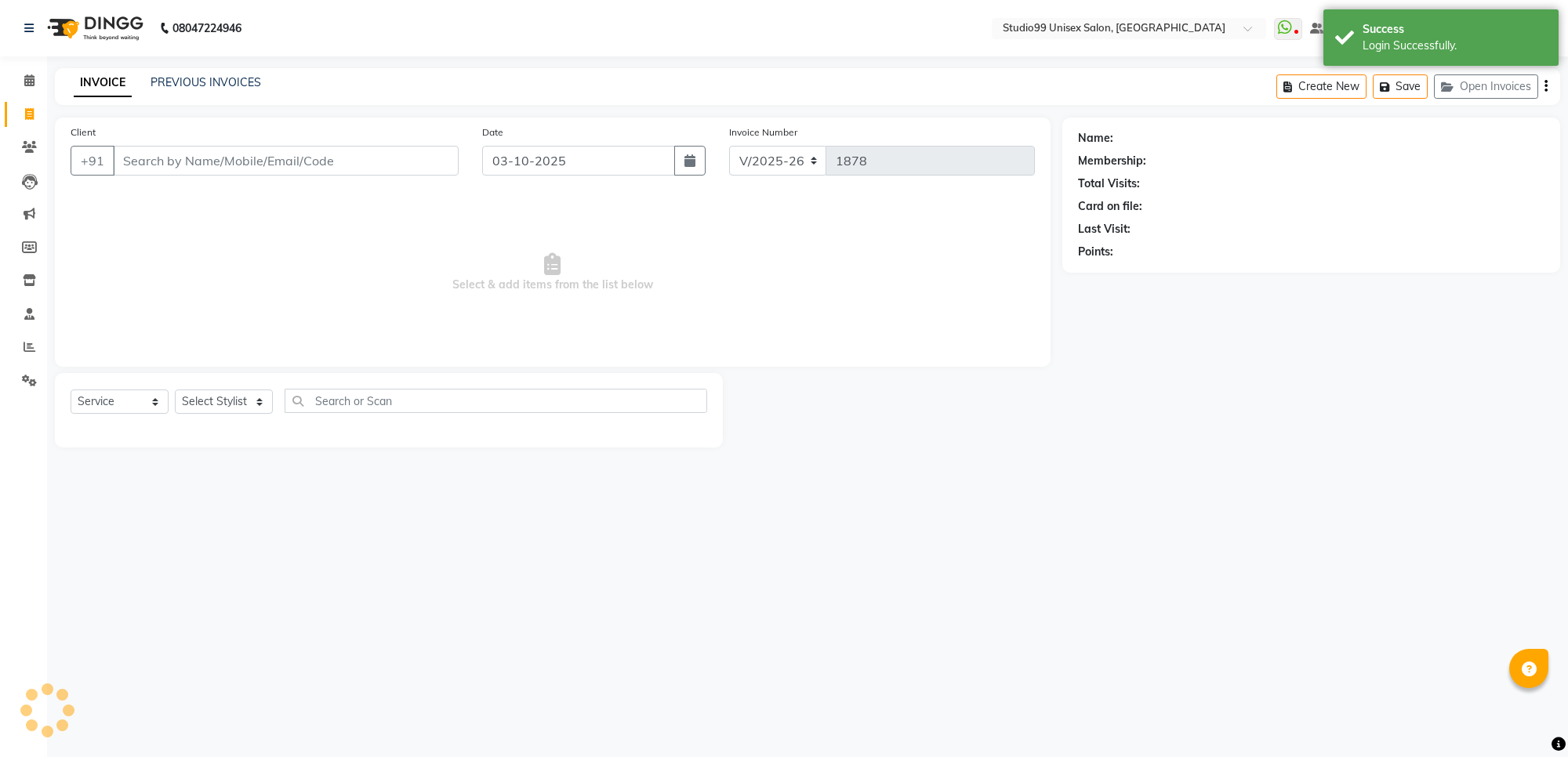
click at [237, 160] on input "Client" at bounding box center [286, 160] width 346 height 30
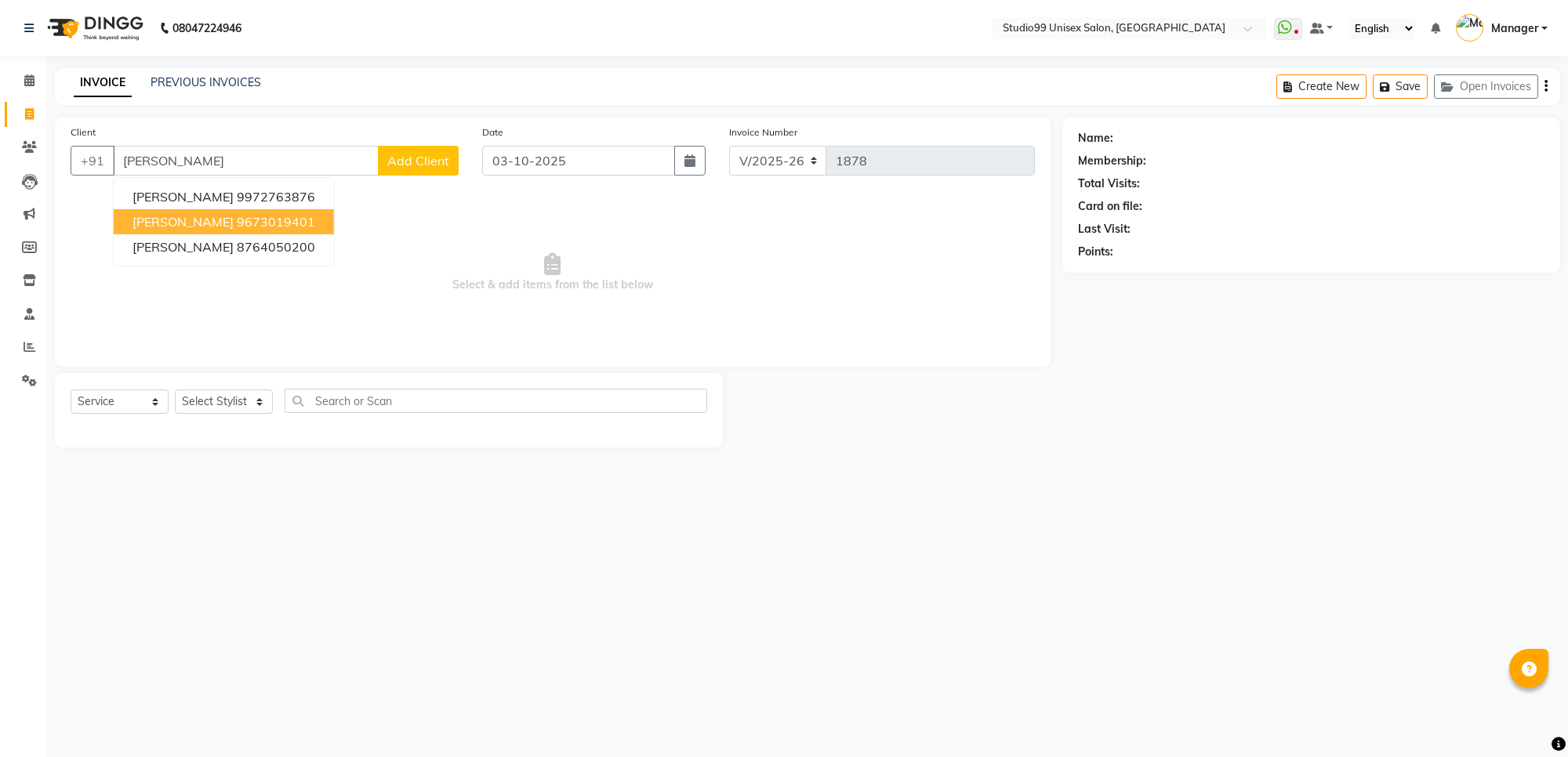
click at [237, 221] on ngb-highlight "9673019401" at bounding box center [275, 221] width 78 height 15
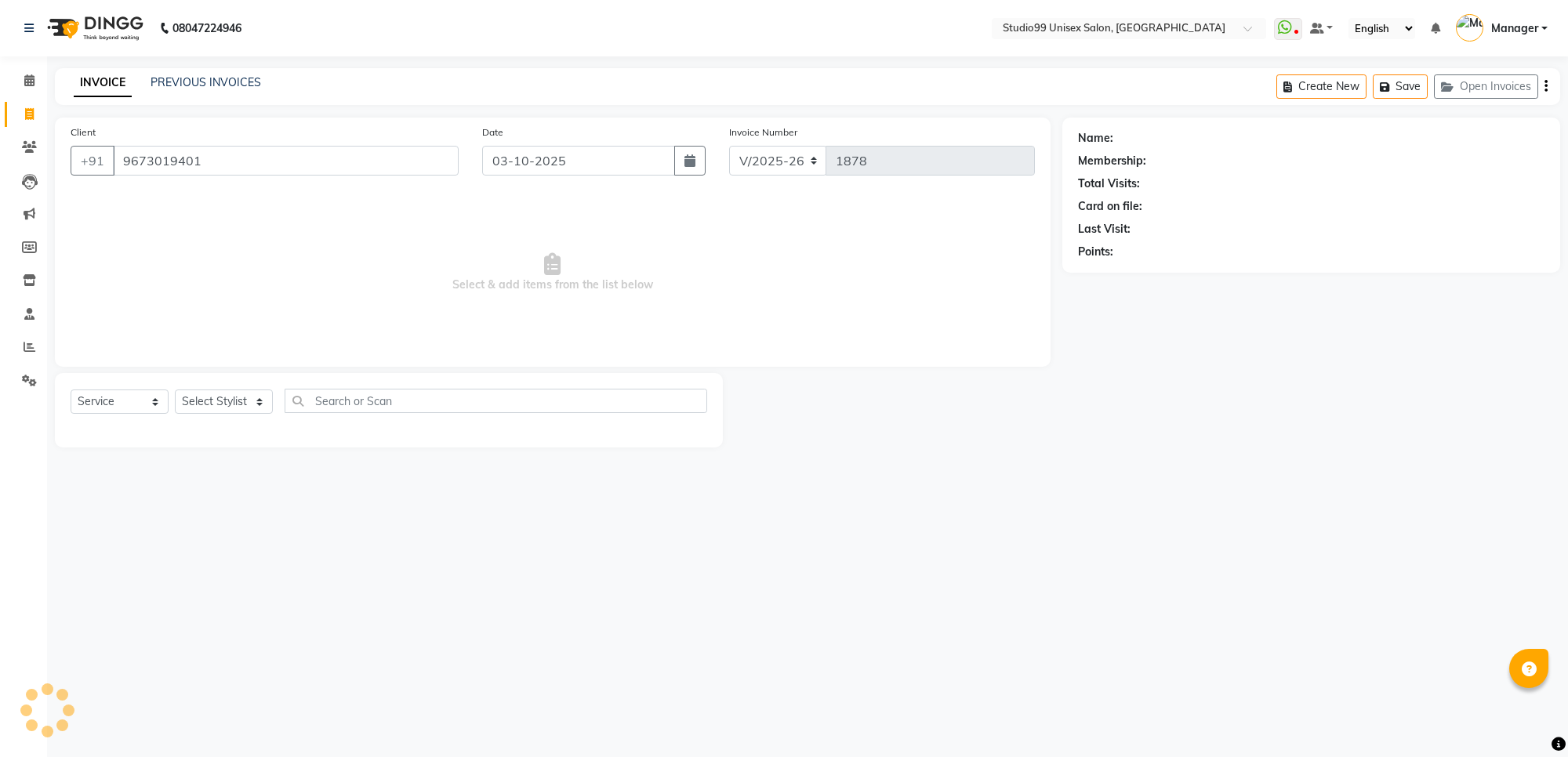
type input "9673019401"
select select "1: Object"
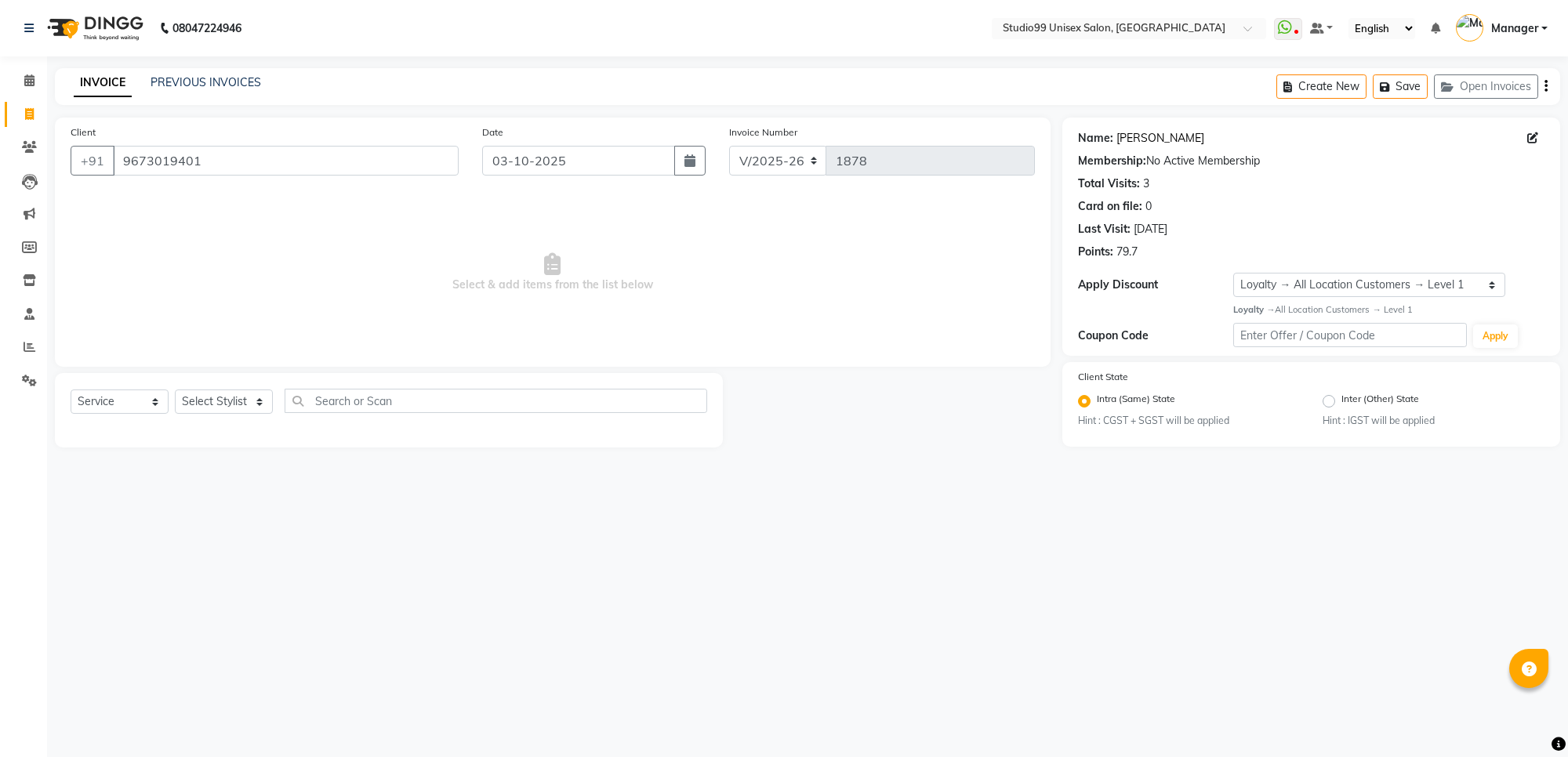
click at [1141, 140] on link "Chirag" at bounding box center [1160, 138] width 88 height 16
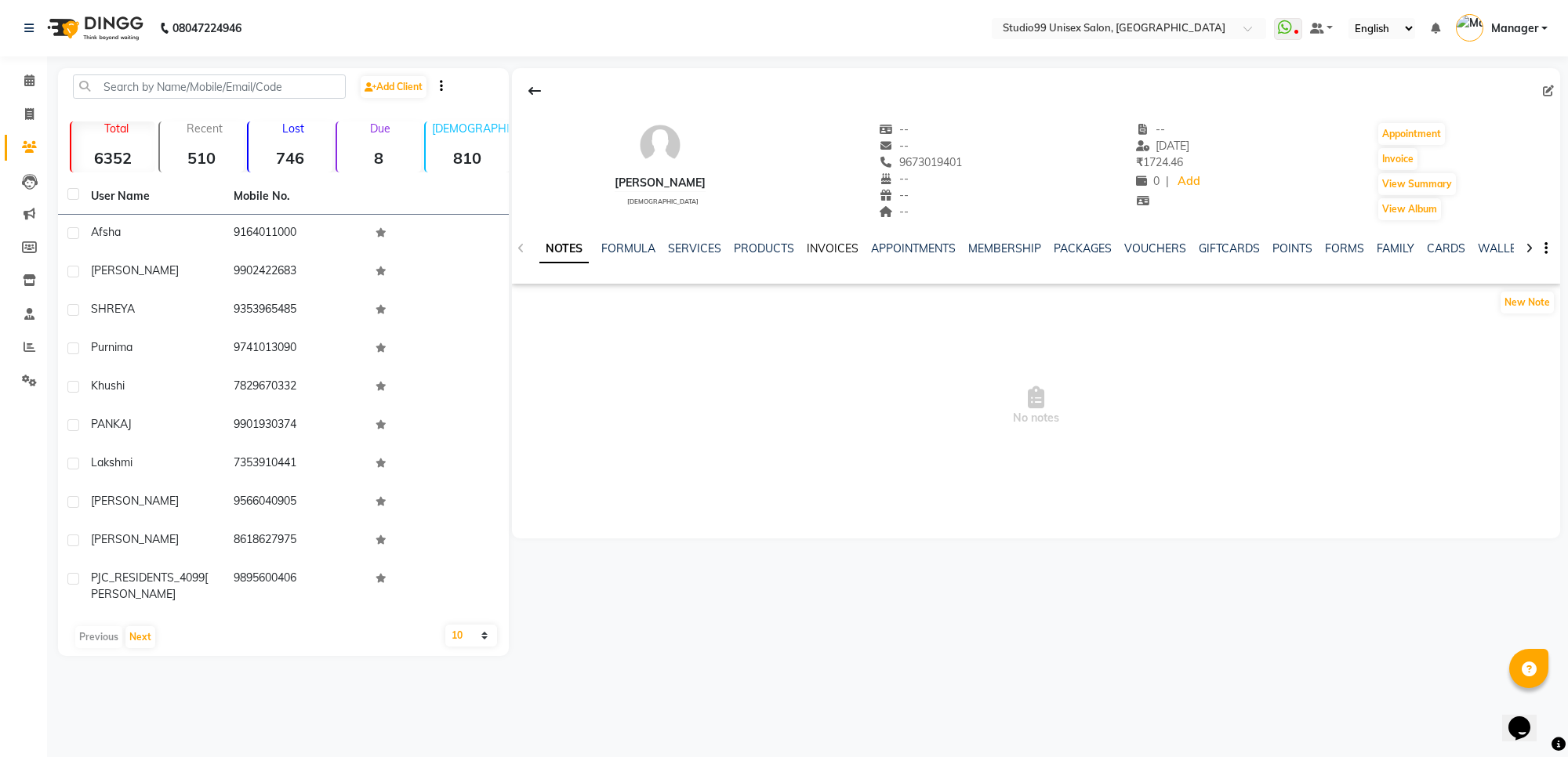
click at [829, 248] on link "INVOICES" at bounding box center [832, 248] width 51 height 14
